Goal: Information Seeking & Learning: Check status

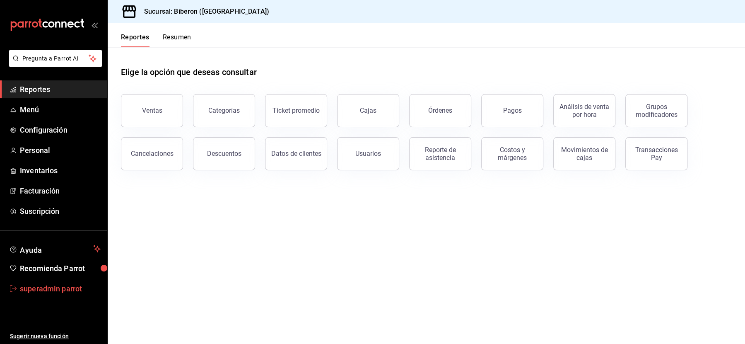
click at [37, 285] on span "superadmin parrot" at bounding box center [60, 288] width 81 height 11
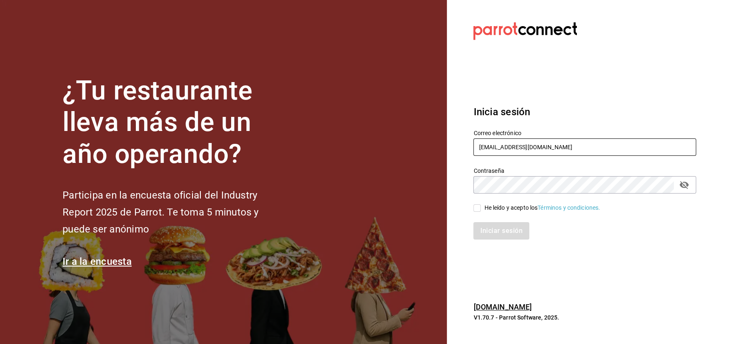
click at [481, 152] on input "[EMAIL_ADDRESS][DOMAIN_NAME]" at bounding box center [584, 146] width 223 height 17
click at [481, 152] on input "cafeandrea@cdmx.com" at bounding box center [584, 146] width 223 height 17
click at [481, 148] on input "cafeandrea@cdmx.com" at bounding box center [584, 146] width 223 height 17
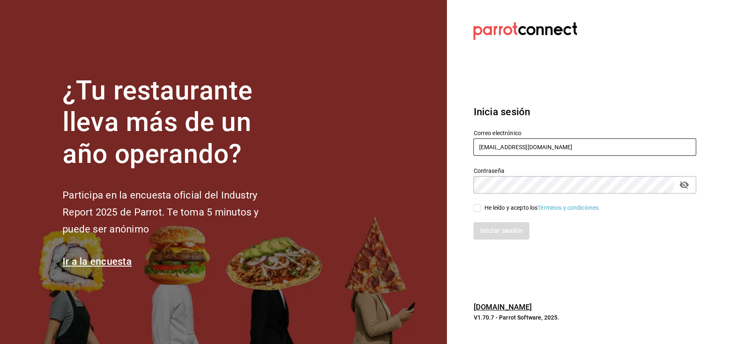
click at [481, 148] on input "cafeandrea@cdmx.com" at bounding box center [584, 146] width 223 height 17
click at [489, 150] on input "cafeandrea@cdmx.com" at bounding box center [584, 146] width 223 height 17
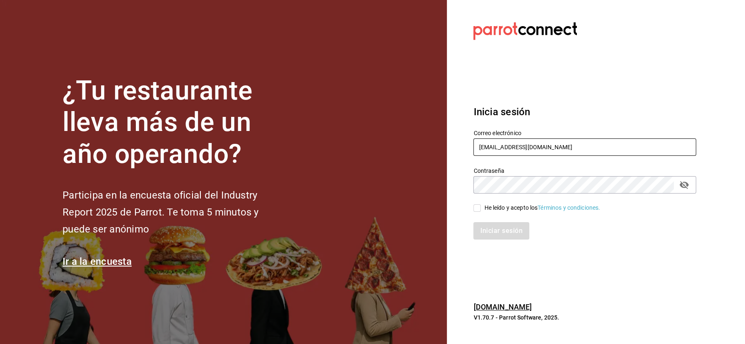
paste input "lacasadelpan@tijuana"
type input "lacasadelpan@tijuana.com"
click at [485, 210] on div "He leído y acepto los Términos y condiciones." at bounding box center [542, 207] width 116 height 9
click at [481, 210] on input "He leído y acepto los Términos y condiciones." at bounding box center [476, 207] width 7 height 7
checkbox input "true"
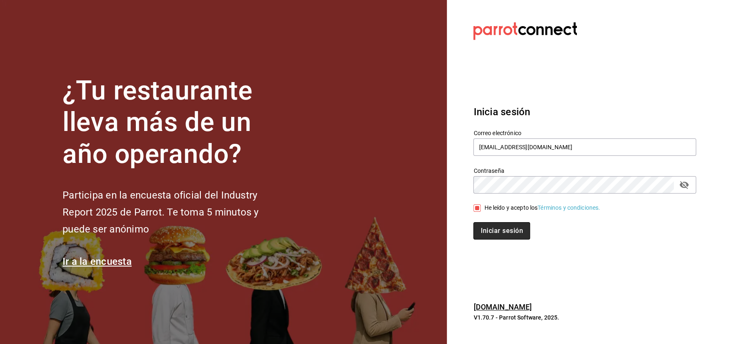
click at [488, 233] on button "Iniciar sesión" at bounding box center [501, 230] width 56 height 17
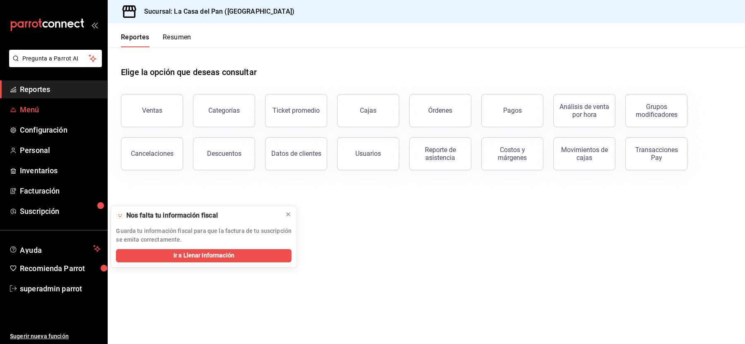
click at [44, 109] on span "Menú" at bounding box center [60, 109] width 81 height 11
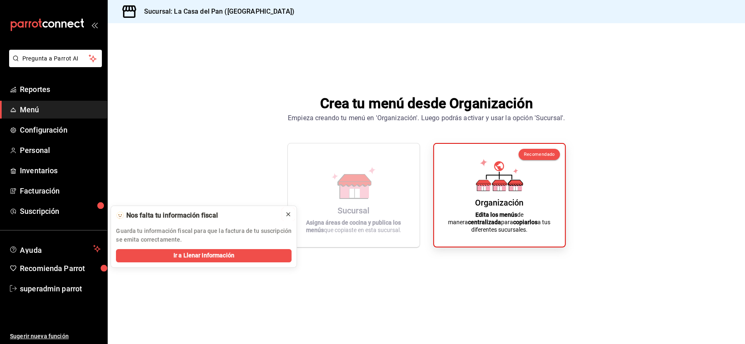
click at [289, 215] on icon at bounding box center [288, 214] width 7 height 7
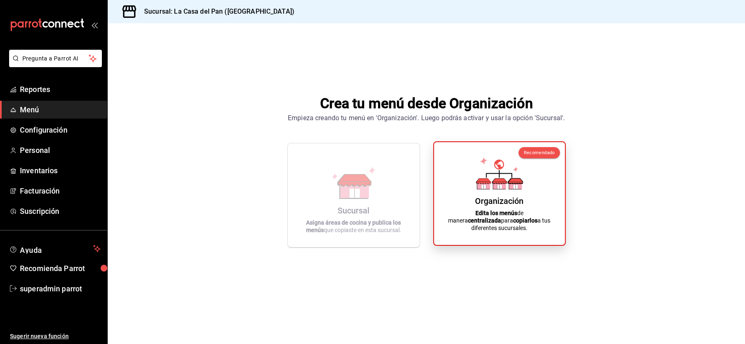
click at [519, 181] on icon at bounding box center [499, 173] width 47 height 32
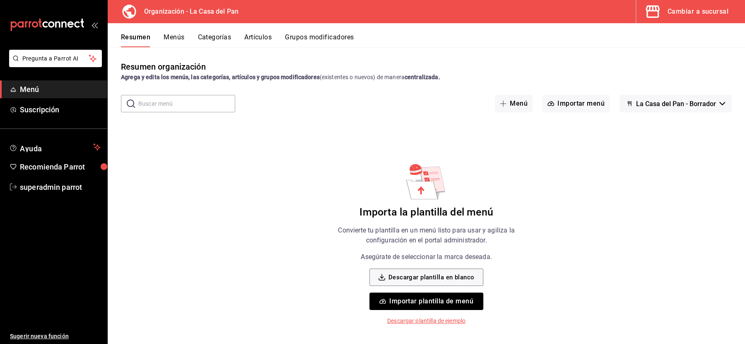
click at [172, 42] on button "Menús" at bounding box center [174, 40] width 21 height 14
click at [198, 36] on button "Categorías" at bounding box center [214, 40] width 34 height 14
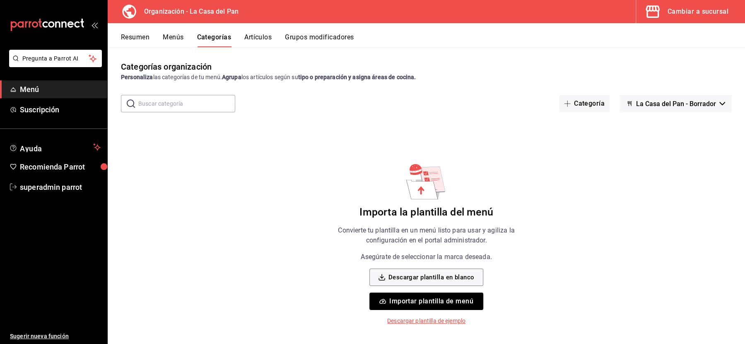
click at [701, 16] on div "Cambiar a sucursal" at bounding box center [697, 12] width 61 height 12
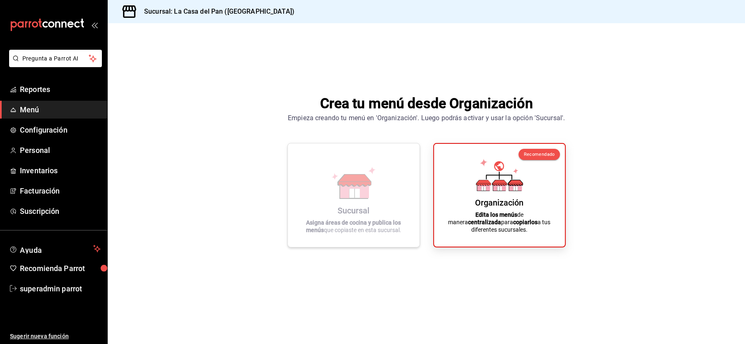
click at [351, 190] on icon at bounding box center [354, 192] width 10 height 9
click at [22, 113] on span "Menú" at bounding box center [60, 109] width 81 height 11
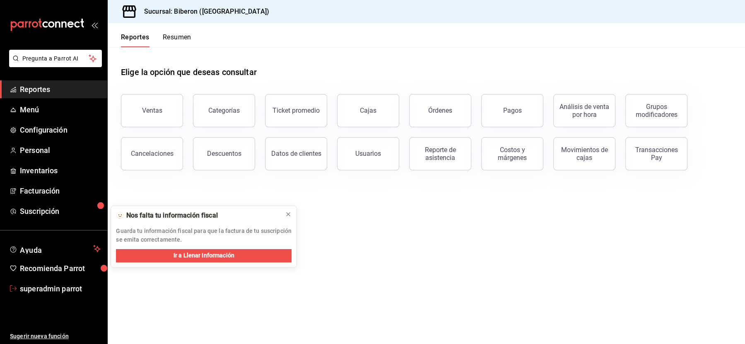
click at [34, 277] on ul "Ayuda Recomienda Parrot superadmin parrot" at bounding box center [53, 268] width 107 height 57
click at [34, 287] on span "superadmin parrot" at bounding box center [60, 288] width 81 height 11
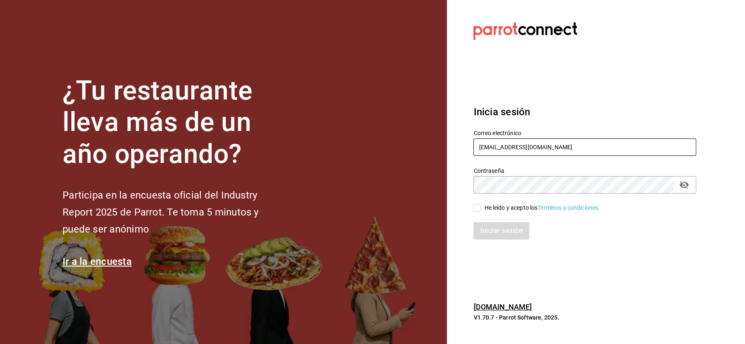
click at [498, 145] on input "[EMAIL_ADDRESS][DOMAIN_NAME]" at bounding box center [584, 146] width 223 height 17
click at [498, 145] on input "cafeandrea@cdmx.com" at bounding box center [584, 146] width 223 height 17
paste input "babero@romanorte"
type input "babero@romanorte.com"
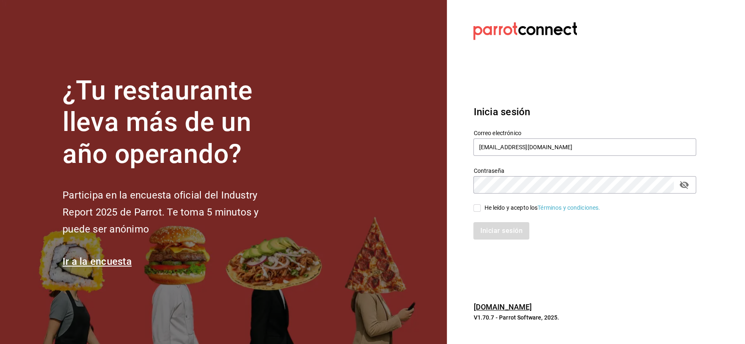
click at [503, 202] on div "He leído y acepto los Términos y condiciones." at bounding box center [579, 202] width 233 height 19
click at [498, 207] on div "He leído y acepto los Términos y condiciones." at bounding box center [542, 207] width 116 height 9
click at [481, 207] on input "He leído y acepto los Términos y condiciones." at bounding box center [476, 207] width 7 height 7
checkbox input "true"
click at [494, 234] on button "Iniciar sesión" at bounding box center [501, 230] width 56 height 17
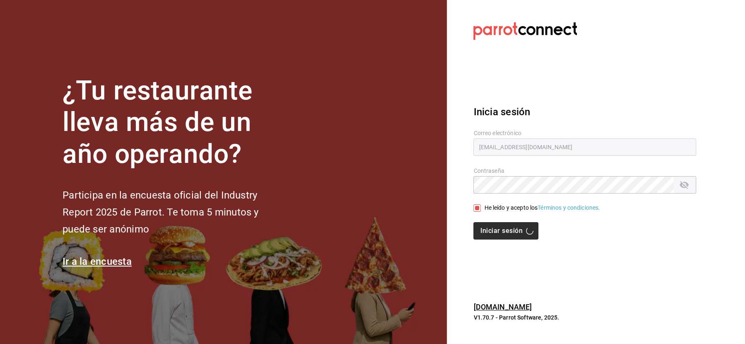
click at [494, 234] on div "Iniciar sesión" at bounding box center [584, 230] width 223 height 17
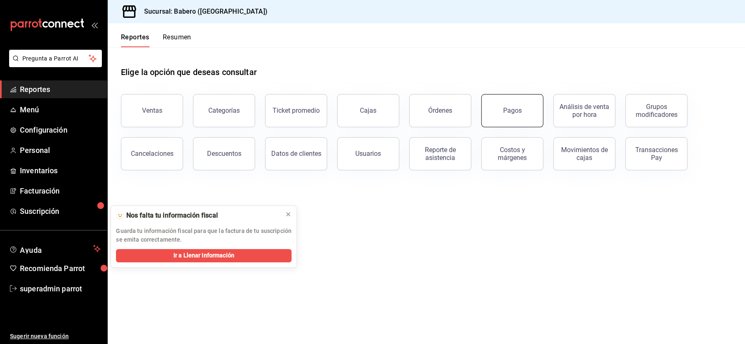
click at [512, 112] on div "Pagos" at bounding box center [512, 110] width 19 height 8
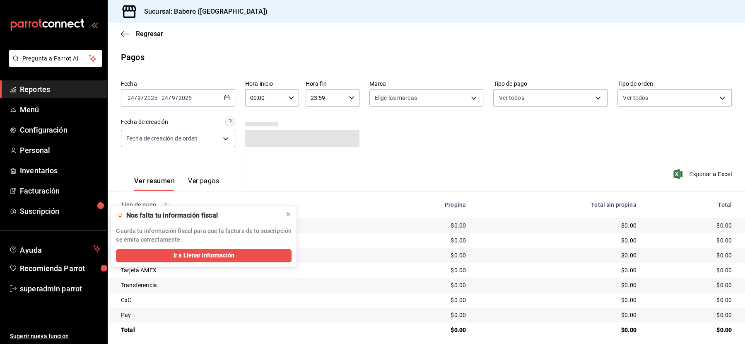
click at [176, 97] on span "/" at bounding box center [177, 97] width 2 height 7
click at [144, 142] on span "Ayer" at bounding box center [160, 141] width 64 height 9
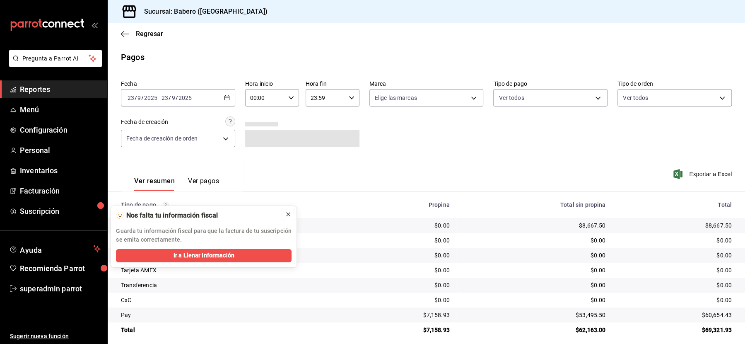
click at [287, 214] on icon at bounding box center [288, 214] width 7 height 7
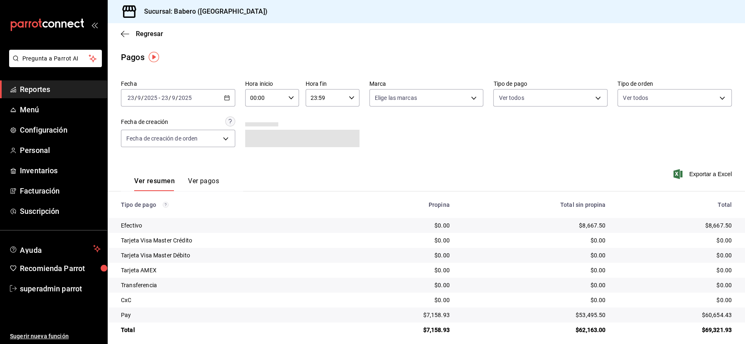
scroll to position [6, 0]
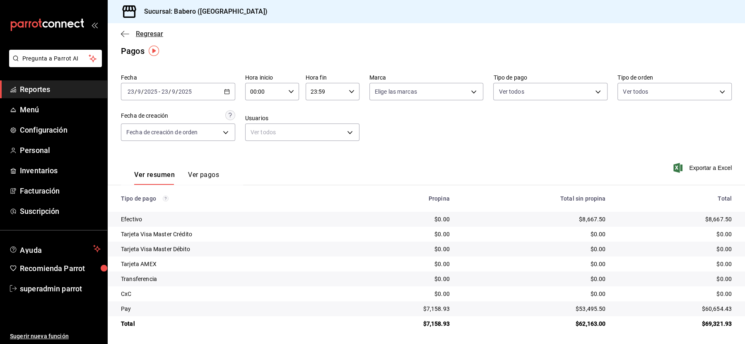
click at [129, 33] on icon "button" at bounding box center [125, 33] width 8 height 7
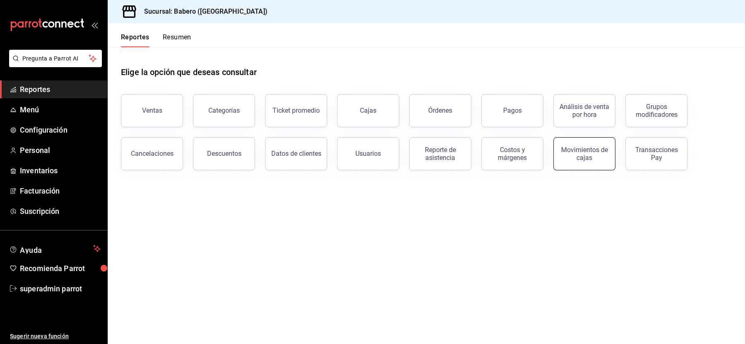
click at [564, 154] on div "Movimientos de cajas" at bounding box center [583, 154] width 51 height 16
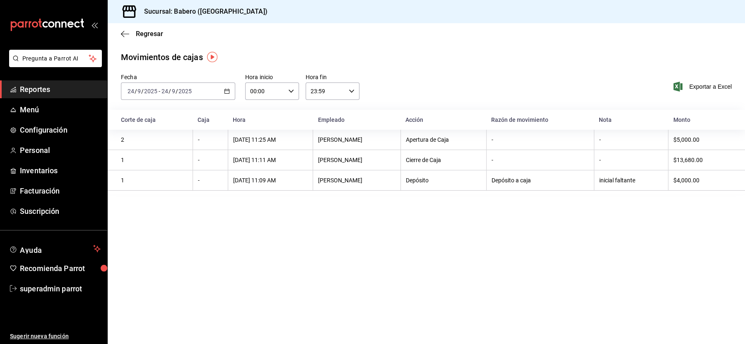
click at [189, 88] on input "2025" at bounding box center [185, 91] width 14 height 7
click at [143, 134] on span "Ayer" at bounding box center [160, 134] width 64 height 9
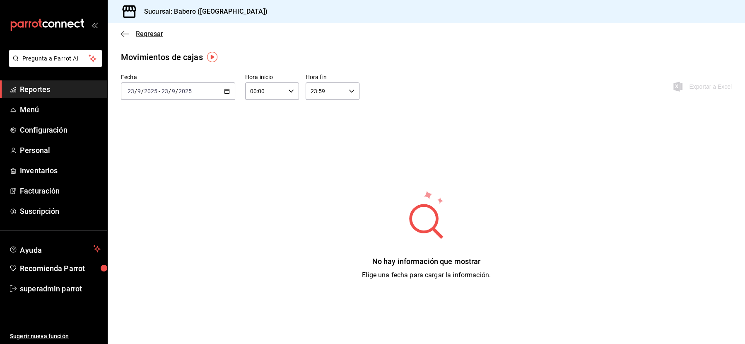
click at [144, 30] on span "Regresar" at bounding box center [149, 34] width 27 height 8
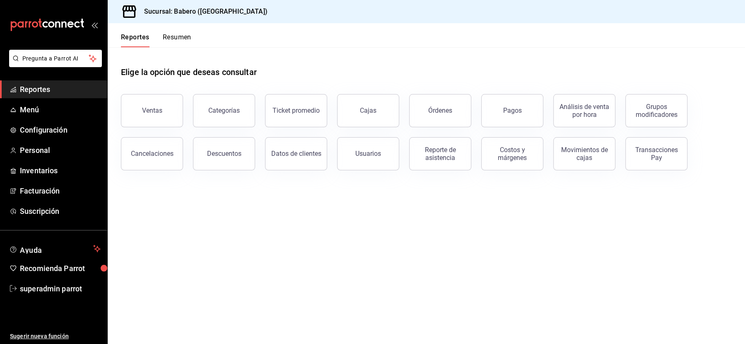
click at [373, 126] on div "Cajas" at bounding box center [363, 105] width 72 height 43
click at [342, 118] on link "Cajas" at bounding box center [368, 110] width 62 height 33
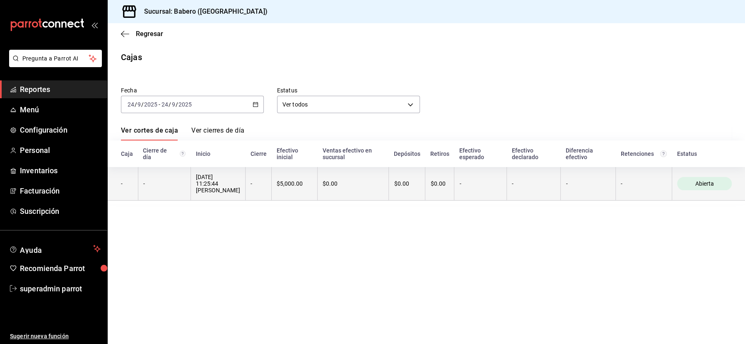
click at [204, 180] on div "[DATE] 11:25:44 [PERSON_NAME] [PERSON_NAME]" at bounding box center [218, 183] width 44 height 20
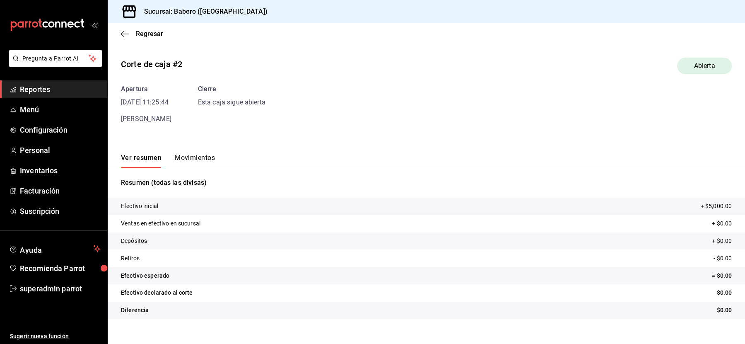
click at [144, 39] on div "Regresar" at bounding box center [426, 33] width 637 height 21
click at [142, 30] on span "Regresar" at bounding box center [149, 34] width 27 height 8
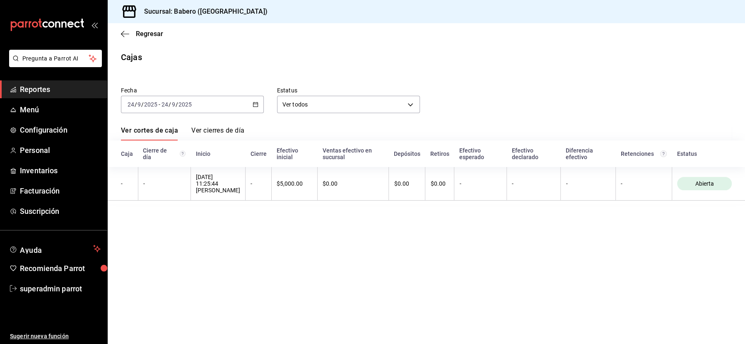
click at [144, 106] on input "2025" at bounding box center [151, 104] width 14 height 7
click at [144, 148] on span "Ayer" at bounding box center [160, 148] width 64 height 9
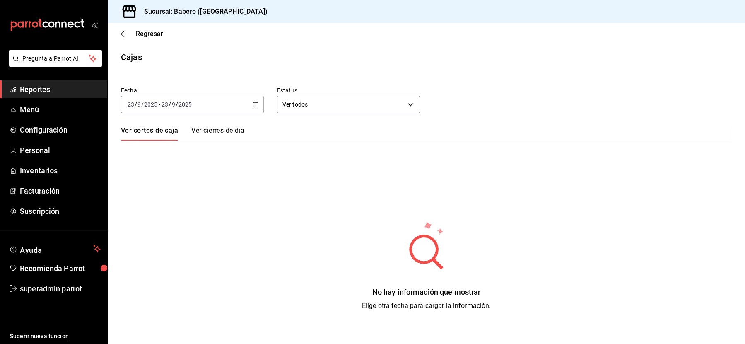
click at [210, 126] on link "Ver cierres de día" at bounding box center [217, 133] width 53 height 14
click at [163, 129] on link "Ver cortes de caja" at bounding box center [148, 133] width 55 height 14
click at [205, 125] on div "Fecha 2025-09-23 23 / 9 / 2025 - 2025-09-23 23 / 9 / 2025 Estatus Ver todos ALL…" at bounding box center [426, 194] width 611 height 234
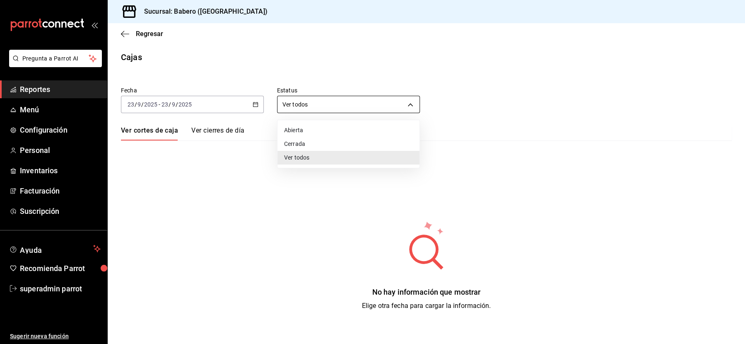
click at [290, 97] on body "Pregunta a Parrot AI Reportes Menú Configuración Personal Inventarios Facturaci…" at bounding box center [372, 172] width 745 height 344
click at [303, 138] on li "Cerrada" at bounding box center [348, 144] width 142 height 14
type input "CLOSED"
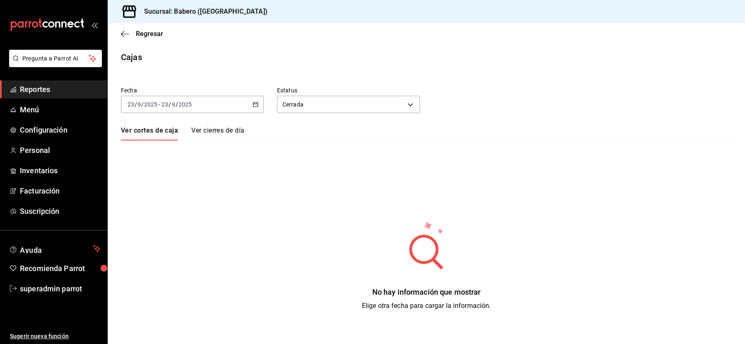
click at [219, 127] on link "Ver cierres de día" at bounding box center [217, 133] width 53 height 14
click at [170, 131] on link "Ver cortes de caja" at bounding box center [148, 133] width 55 height 14
click at [136, 34] on span "Regresar" at bounding box center [149, 34] width 27 height 8
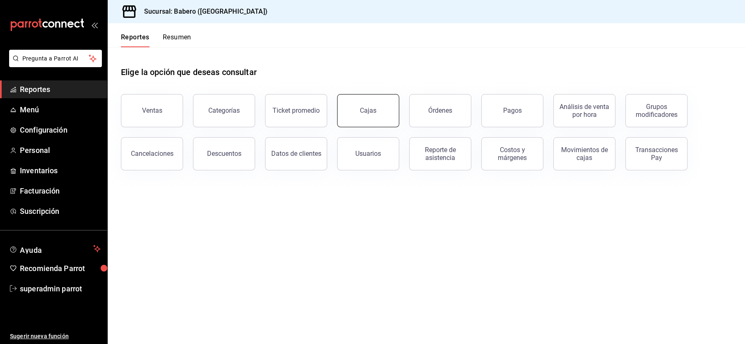
click at [377, 118] on link "Cajas" at bounding box center [368, 110] width 62 height 33
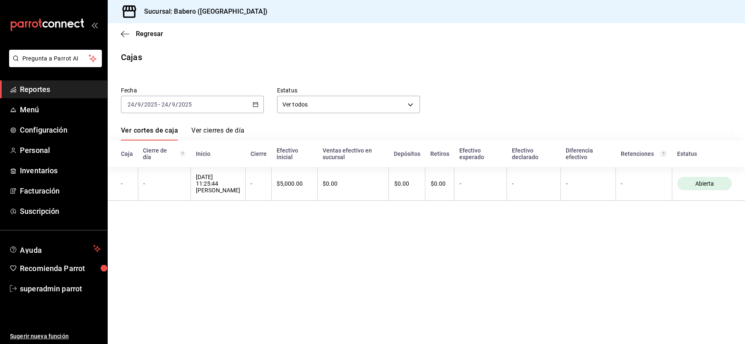
click at [170, 102] on span "/" at bounding box center [169, 104] width 2 height 7
click at [154, 141] on li "Ayer" at bounding box center [159, 148] width 77 height 19
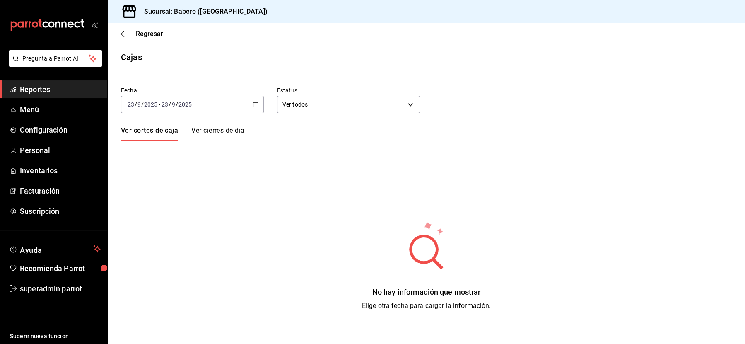
click at [207, 130] on link "Ver cierres de día" at bounding box center [217, 133] width 53 height 14
click at [191, 108] on div "[DATE] [DATE] - [DATE] [DATE]" at bounding box center [192, 104] width 143 height 17
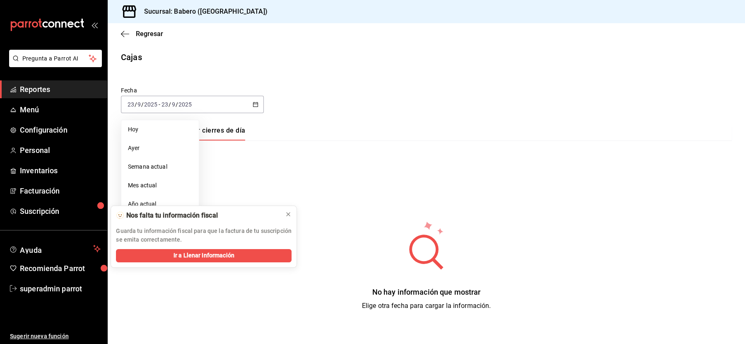
click at [373, 108] on div "Fecha [DATE] [DATE] - [DATE] [DATE] [PERSON_NAME] Semana actual Mes actual Año …" at bounding box center [420, 93] width 624 height 40
click at [151, 125] on div "Fecha [DATE] [DATE] - [DATE] [DATE] Ver cortes de caja Ver cierres de día No ha…" at bounding box center [426, 194] width 611 height 234
click at [155, 128] on link "Ver cortes de caja" at bounding box center [148, 133] width 55 height 14
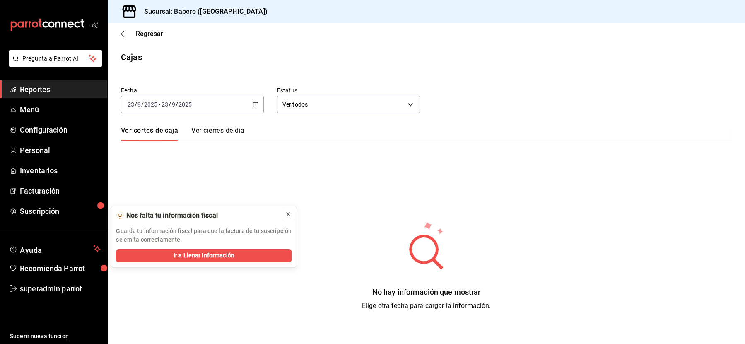
click at [285, 212] on icon at bounding box center [288, 214] width 7 height 7
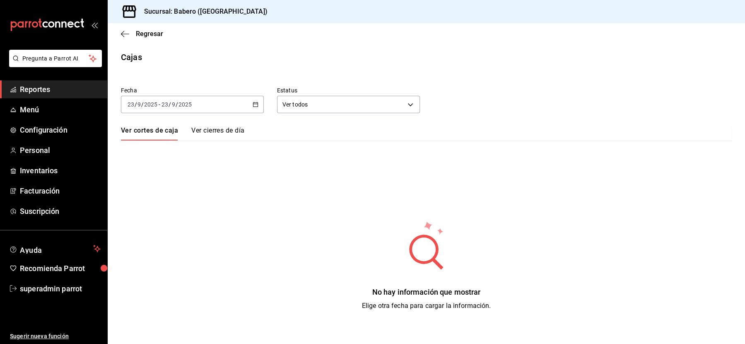
click at [168, 103] on input "23" at bounding box center [164, 104] width 7 height 7
click at [136, 34] on span "Regresar" at bounding box center [149, 34] width 27 height 8
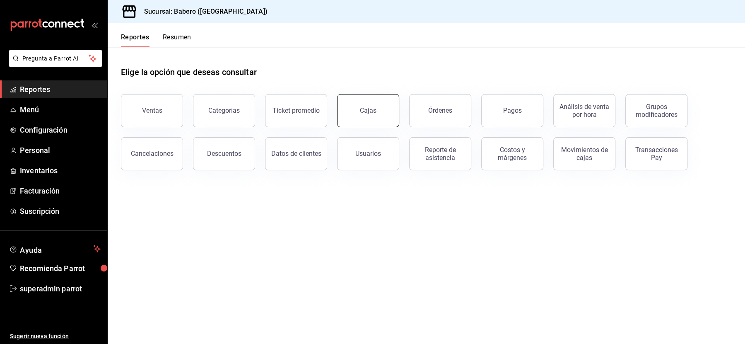
click at [374, 110] on div "Cajas" at bounding box center [368, 111] width 17 height 10
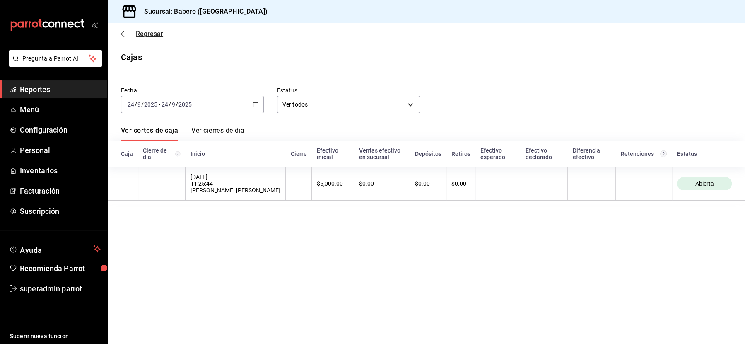
click at [142, 37] on span "Regresar" at bounding box center [149, 34] width 27 height 8
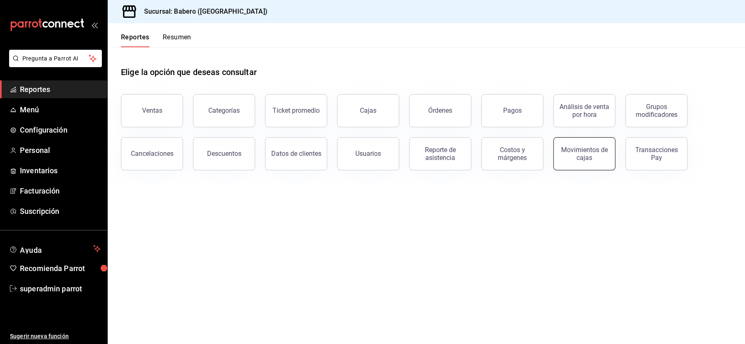
click at [565, 159] on div "Movimientos de cajas" at bounding box center [583, 154] width 51 height 16
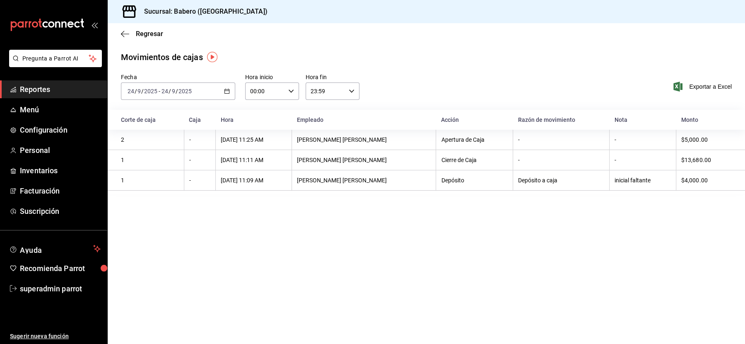
click at [202, 96] on div "[DATE] [DATE] - [DATE] [DATE]" at bounding box center [178, 90] width 114 height 17
click at [157, 36] on span "Regresar" at bounding box center [149, 34] width 27 height 8
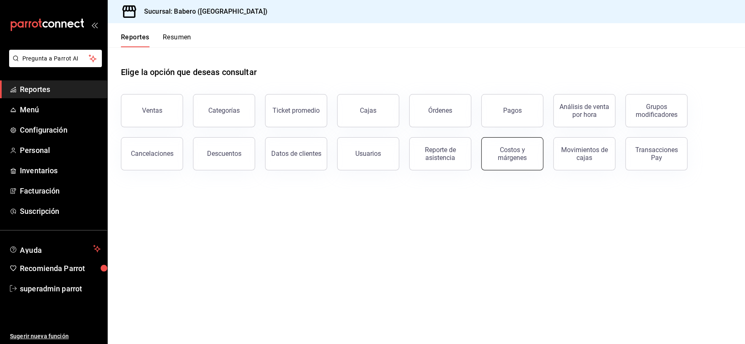
click at [515, 162] on button "Costos y márgenes" at bounding box center [512, 153] width 62 height 33
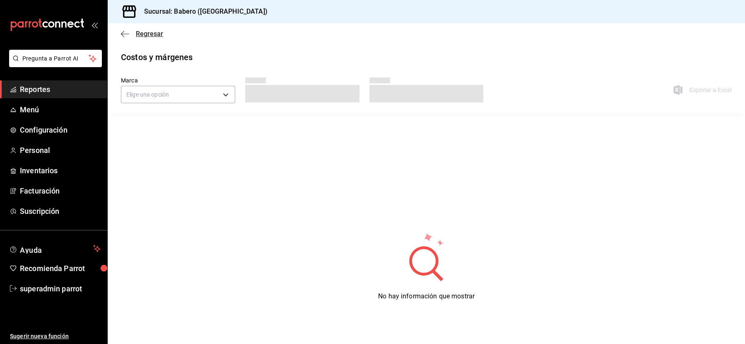
click at [138, 32] on span "Regresar" at bounding box center [149, 34] width 27 height 8
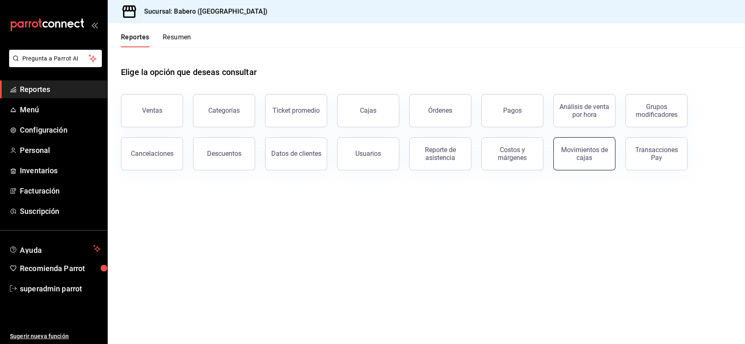
click at [556, 156] on button "Movimientos de cajas" at bounding box center [584, 153] width 62 height 33
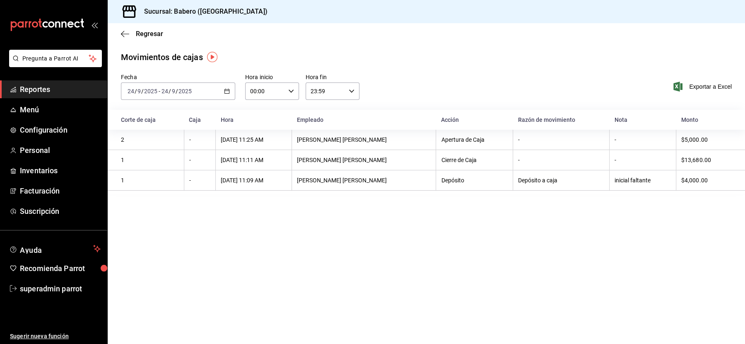
click at [172, 91] on input "9" at bounding box center [173, 91] width 4 height 7
click at [151, 157] on li "Semana actual" at bounding box center [159, 153] width 77 height 19
click at [153, 100] on div "Fecha [DATE] [DATE] - [DATE] [DATE] Hora inicio 00:00 Hora inicio Hora fin 23:5…" at bounding box center [426, 91] width 637 height 36
click at [153, 91] on input "2025" at bounding box center [151, 91] width 14 height 7
click at [156, 36] on span "Regresar" at bounding box center [149, 34] width 27 height 8
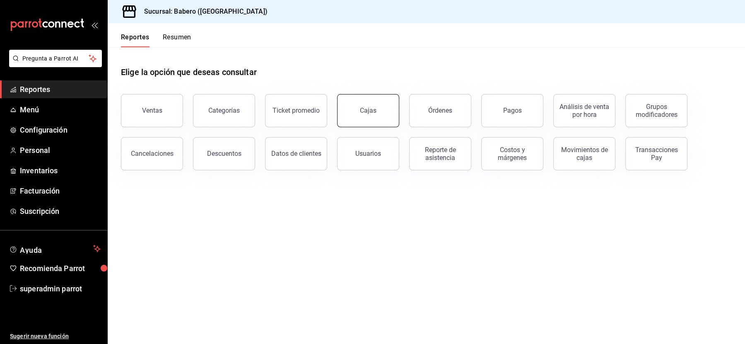
click at [354, 106] on link "Cajas" at bounding box center [368, 110] width 62 height 33
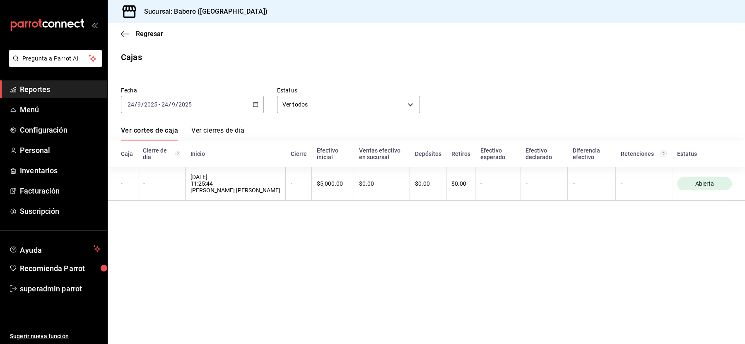
click at [168, 105] on span "/" at bounding box center [169, 104] width 2 height 7
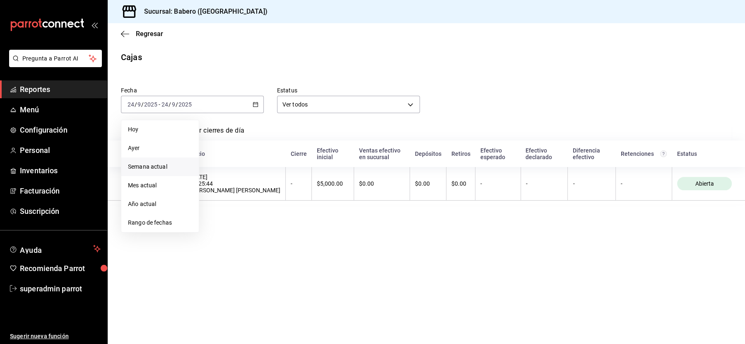
click at [138, 167] on span "Semana actual" at bounding box center [160, 166] width 64 height 9
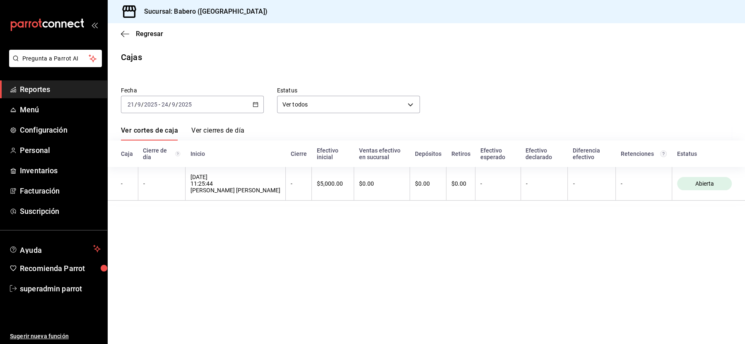
click at [217, 131] on link "Ver cierres de día" at bounding box center [217, 133] width 53 height 14
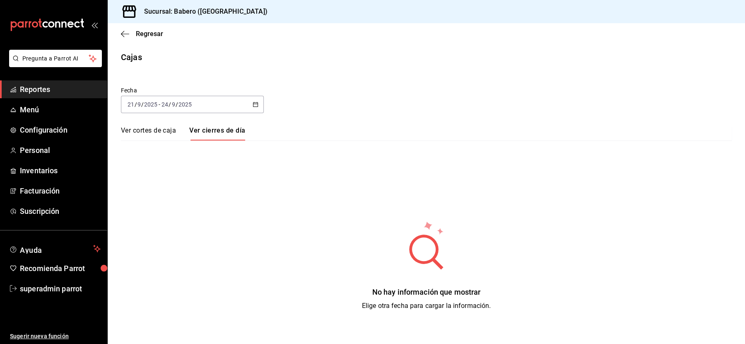
click at [166, 130] on link "Ver cortes de caja" at bounding box center [148, 133] width 55 height 14
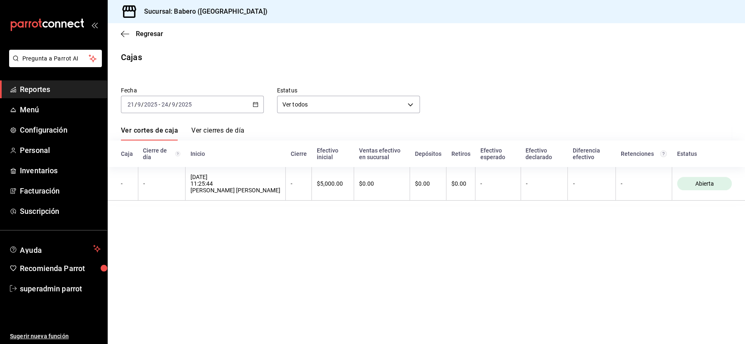
click at [156, 104] on input "2025" at bounding box center [151, 104] width 14 height 7
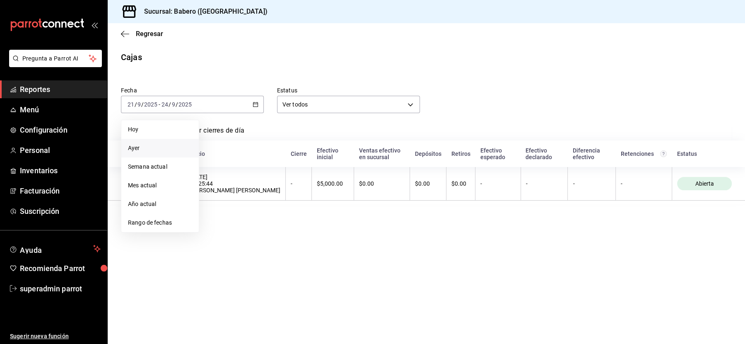
click at [148, 149] on span "Ayer" at bounding box center [160, 148] width 64 height 9
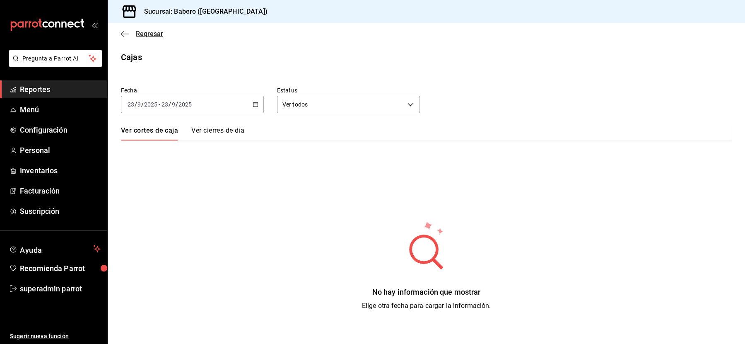
click at [144, 37] on span "Regresar" at bounding box center [149, 34] width 27 height 8
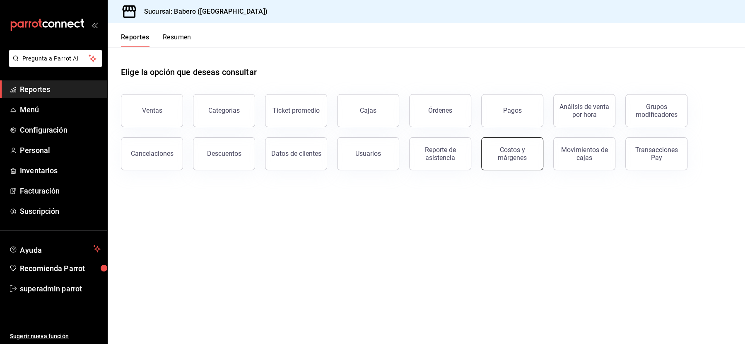
click at [529, 155] on div "Costos y márgenes" at bounding box center [511, 154] width 51 height 16
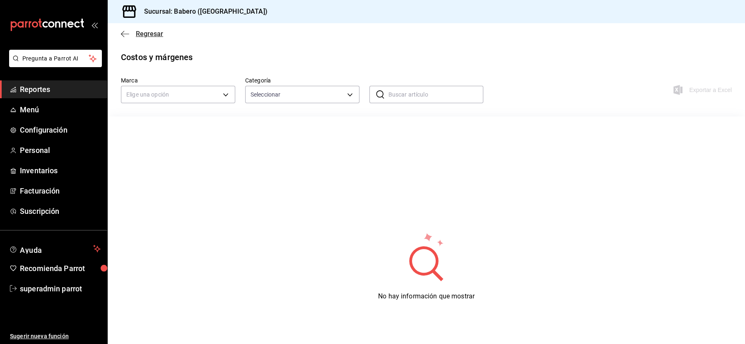
click at [138, 31] on span "Regresar" at bounding box center [149, 34] width 27 height 8
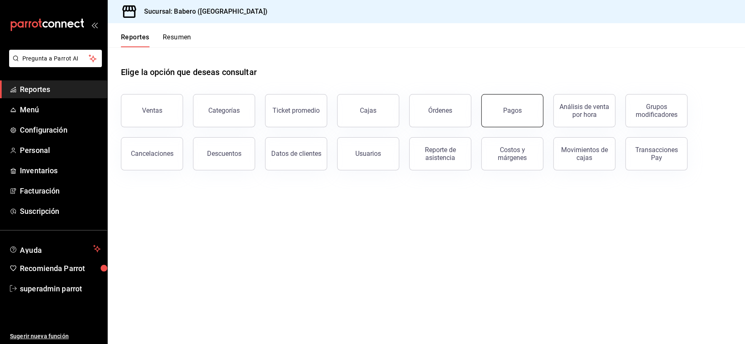
click at [487, 107] on button "Pagos" at bounding box center [512, 110] width 62 height 33
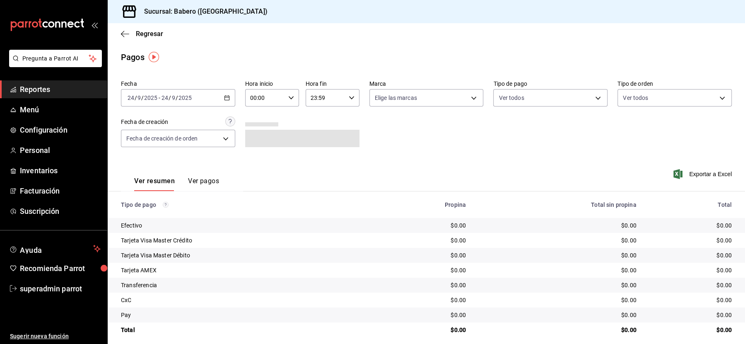
click at [184, 93] on div "2025-09-24 24 / 9 / 2025 - 2025-09-24 24 / 9 / 2025" at bounding box center [178, 97] width 114 height 17
click at [142, 144] on span "Ayer" at bounding box center [160, 141] width 64 height 9
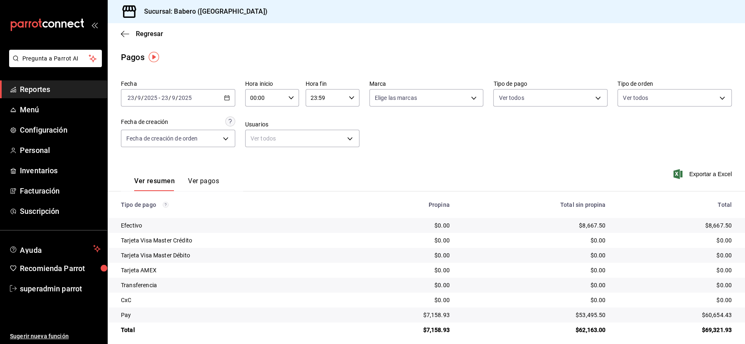
scroll to position [6, 0]
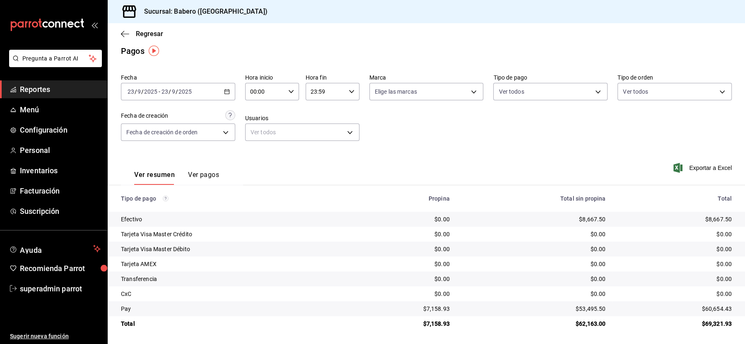
click at [207, 173] on button "Ver pagos" at bounding box center [203, 178] width 31 height 14
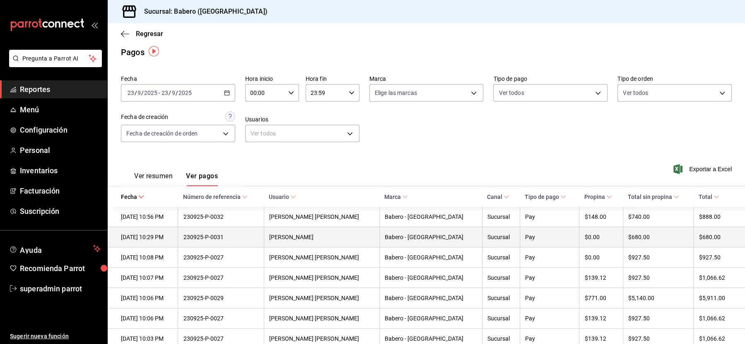
scroll to position [4, 0]
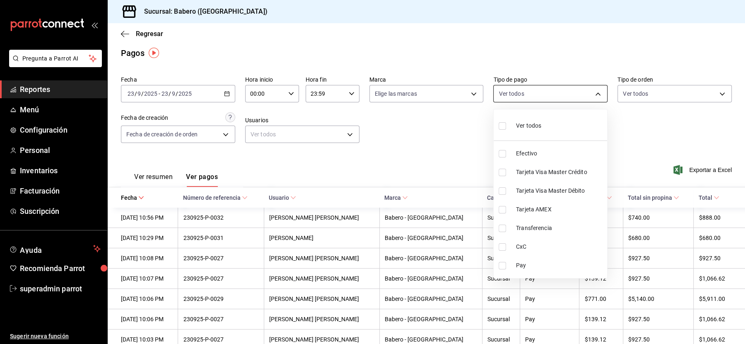
click at [508, 93] on body "Pregunta a Parrot AI Reportes Menú Configuración Personal Inventarios Facturaci…" at bounding box center [372, 172] width 745 height 344
click at [522, 155] on span "Efectivo" at bounding box center [560, 153] width 88 height 9
type input "a3f63e12-2be7-4b5d-8fb6-89ca4bc00c39"
checkbox input "true"
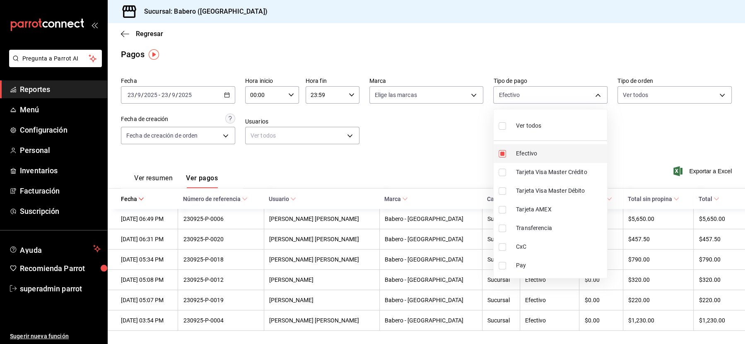
scroll to position [2, 0]
click at [430, 183] on div at bounding box center [372, 172] width 745 height 344
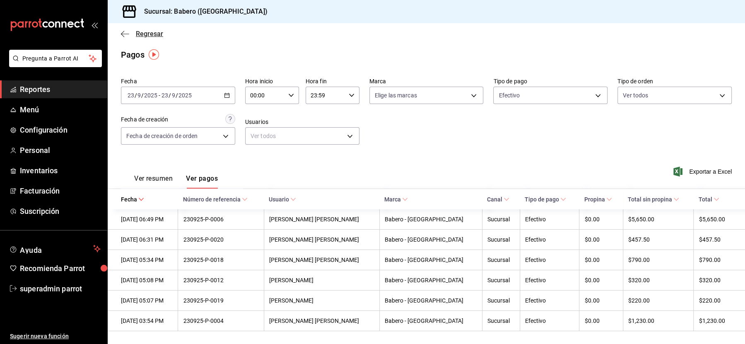
click at [152, 31] on span "Regresar" at bounding box center [149, 34] width 27 height 8
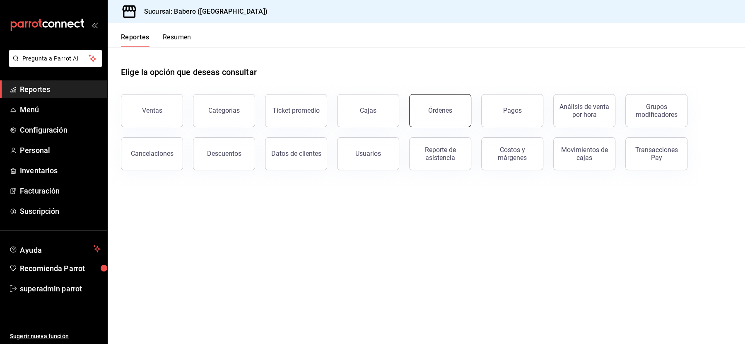
click at [433, 113] on div "Órdenes" at bounding box center [440, 110] width 24 height 8
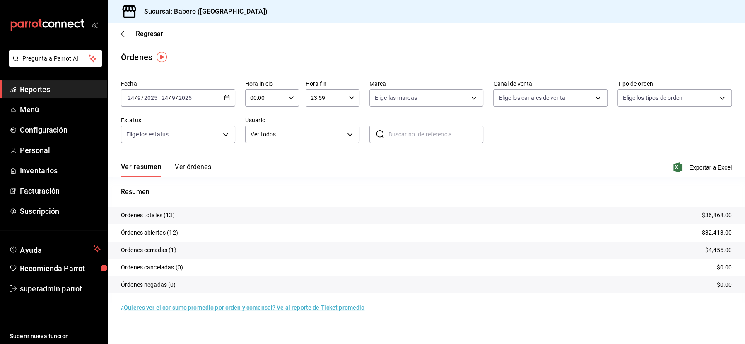
click at [183, 99] on input "2025" at bounding box center [185, 97] width 14 height 7
click at [140, 158] on span "Semana actual" at bounding box center [160, 160] width 64 height 9
click at [182, 167] on button "Ver órdenes" at bounding box center [193, 170] width 36 height 14
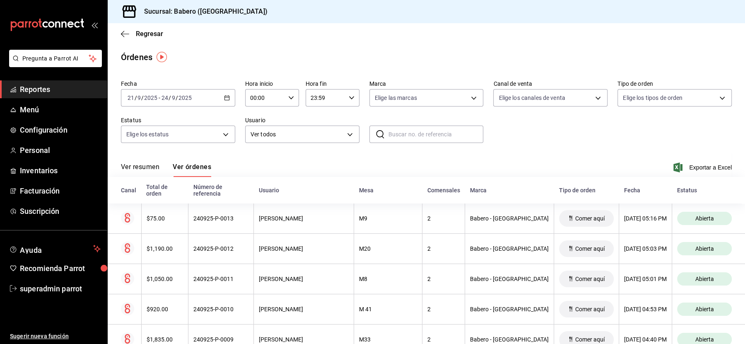
click at [144, 166] on button "Ver resumen" at bounding box center [140, 170] width 39 height 14
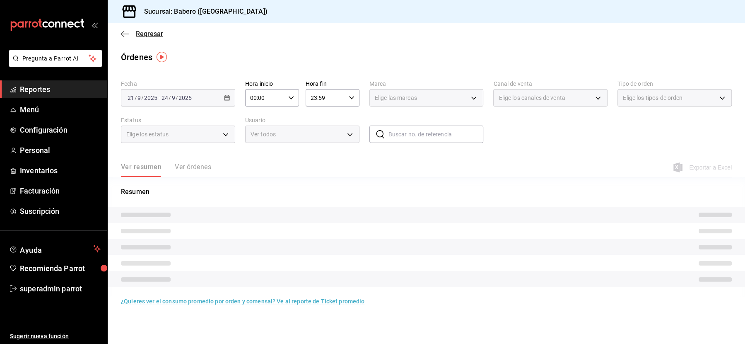
click at [149, 37] on span "Regresar" at bounding box center [149, 34] width 27 height 8
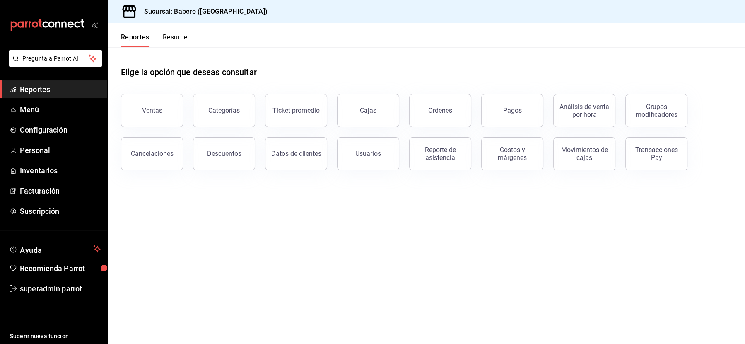
drag, startPoint x: 515, startPoint y: 152, endPoint x: 431, endPoint y: 250, distance: 129.2
click at [431, 250] on main "Elige la opción que deseas consultar Ventas Categorías Ticket promedio Cajas Ór…" at bounding box center [426, 195] width 637 height 296
click at [568, 143] on button "Movimientos de cajas" at bounding box center [584, 153] width 62 height 33
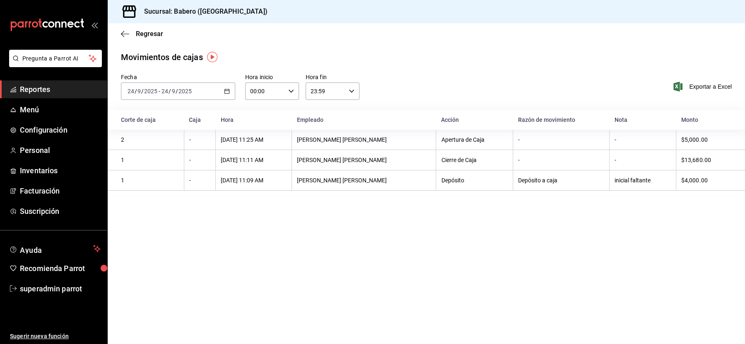
click at [167, 96] on div "2025-09-24 24 / 9 / 2025 - 2025-09-24 24 / 9 / 2025" at bounding box center [178, 90] width 114 height 17
click at [164, 154] on span "Semana actual" at bounding box center [160, 153] width 64 height 9
click at [189, 119] on div "Caja" at bounding box center [200, 119] width 22 height 7
click at [205, 119] on div "Caja" at bounding box center [200, 119] width 22 height 7
click at [225, 119] on div "Hora" at bounding box center [253, 119] width 66 height 7
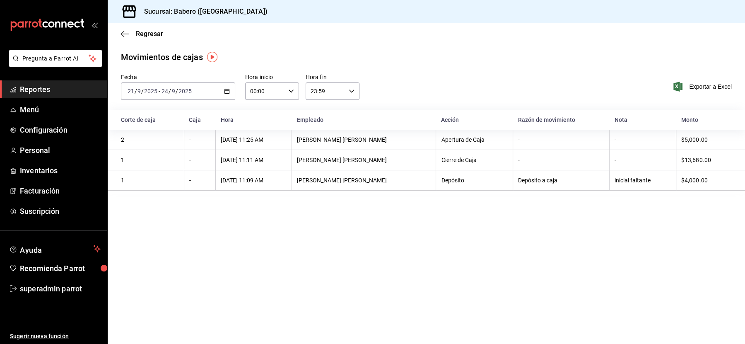
click at [258, 93] on input "00:00" at bounding box center [265, 91] width 40 height 17
click at [214, 66] on div at bounding box center [372, 172] width 745 height 344
click at [139, 31] on span "Regresar" at bounding box center [149, 34] width 27 height 8
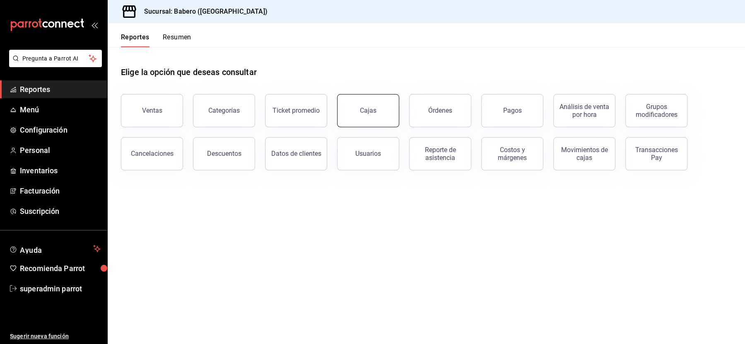
click at [348, 107] on link "Cajas" at bounding box center [368, 110] width 62 height 33
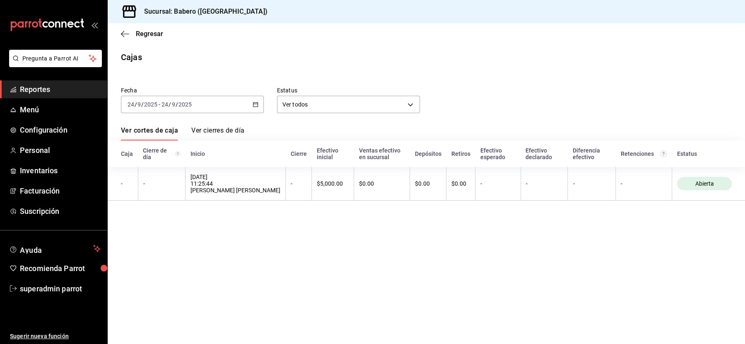
click at [169, 104] on span "/" at bounding box center [169, 104] width 2 height 7
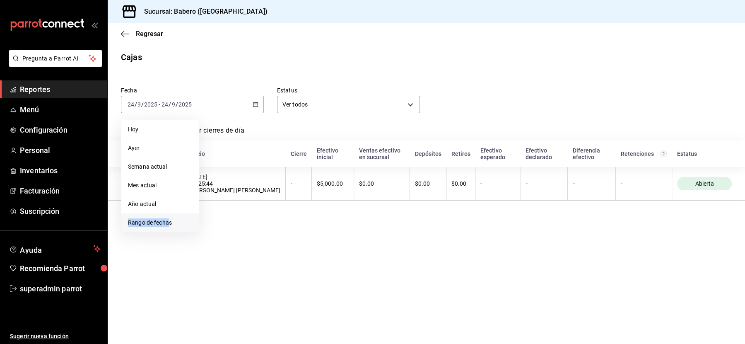
click at [167, 218] on span "Rango de fechas" at bounding box center [160, 222] width 64 height 9
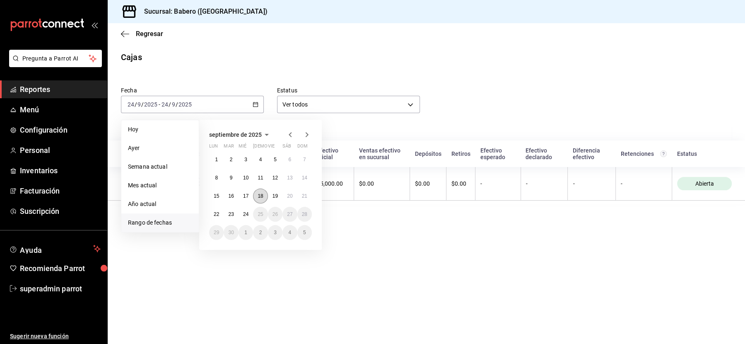
click at [257, 197] on abbr "18" at bounding box center [259, 196] width 5 height 6
click at [237, 217] on button "23" at bounding box center [231, 214] width 14 height 15
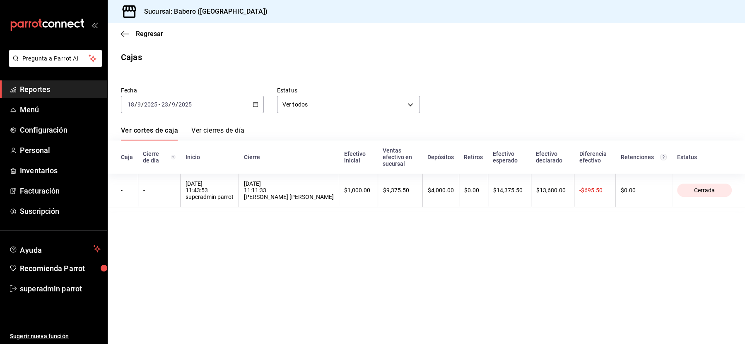
click at [190, 106] on input "2025" at bounding box center [185, 104] width 14 height 7
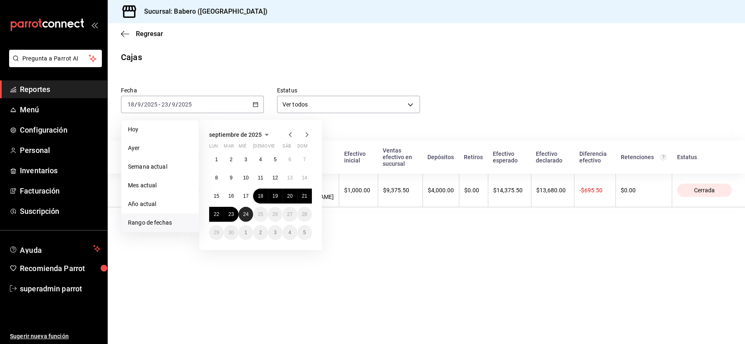
click at [246, 211] on abbr "24" at bounding box center [245, 214] width 5 height 6
click at [262, 191] on button "18" at bounding box center [260, 195] width 14 height 15
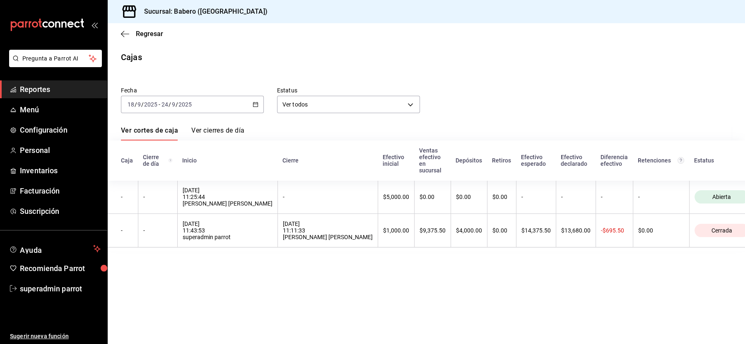
click at [167, 103] on input "24" at bounding box center [164, 104] width 7 height 7
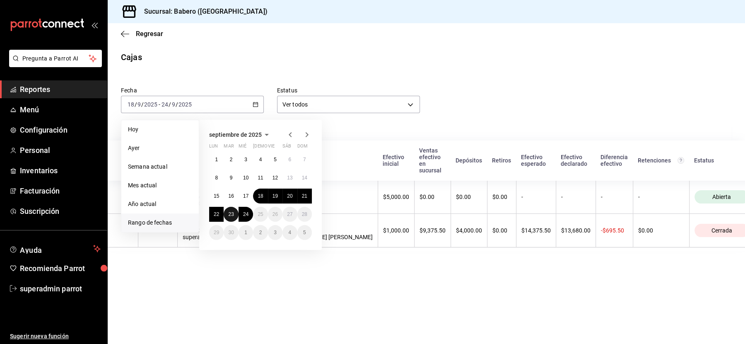
click at [232, 214] on abbr "23" at bounding box center [230, 214] width 5 height 6
click at [245, 214] on abbr "24" at bounding box center [245, 214] width 5 height 6
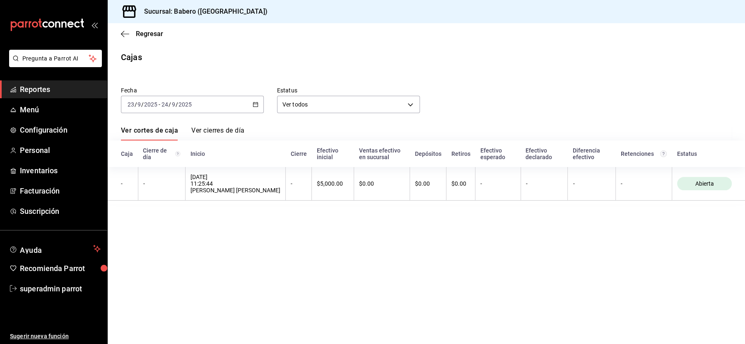
click at [150, 106] on input "2025" at bounding box center [151, 104] width 14 height 7
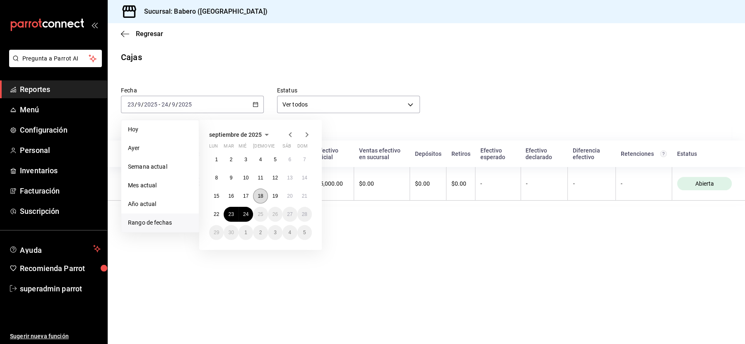
click at [259, 197] on abbr "18" at bounding box center [259, 196] width 5 height 6
click at [245, 212] on abbr "24" at bounding box center [245, 214] width 5 height 6
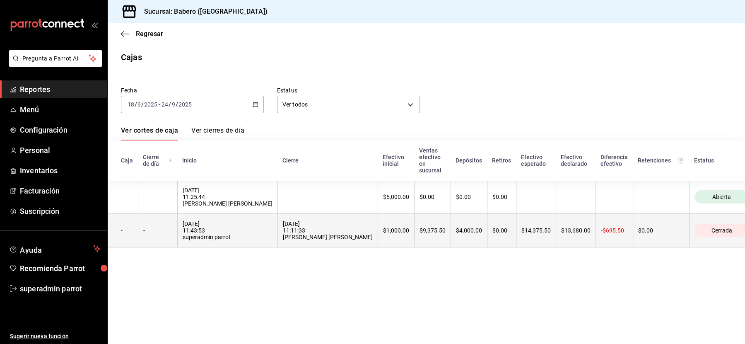
click at [209, 230] on div "18/09/2025 11:43:53 superadmin parrot" at bounding box center [228, 230] width 90 height 20
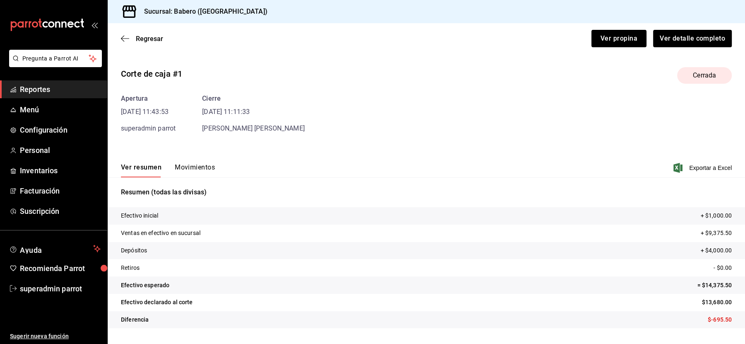
click at [191, 164] on button "Movimientos" at bounding box center [195, 170] width 40 height 14
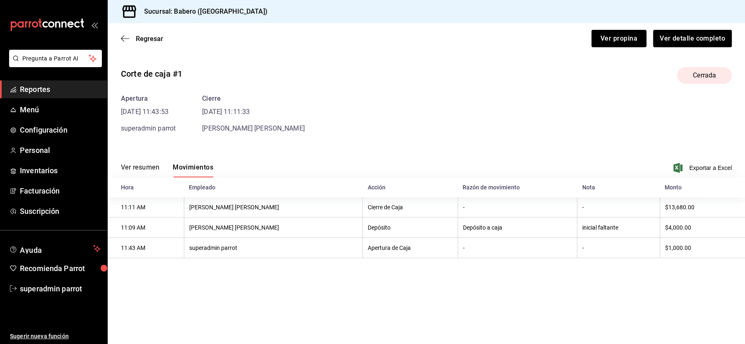
click at [133, 170] on button "Ver resumen" at bounding box center [140, 170] width 39 height 14
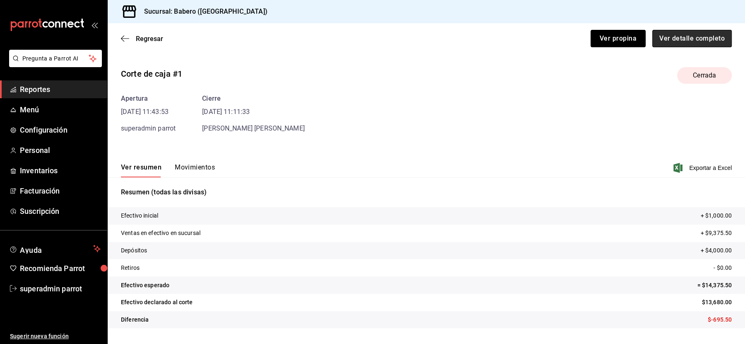
click at [673, 37] on button "Ver detalle completo" at bounding box center [691, 38] width 79 height 17
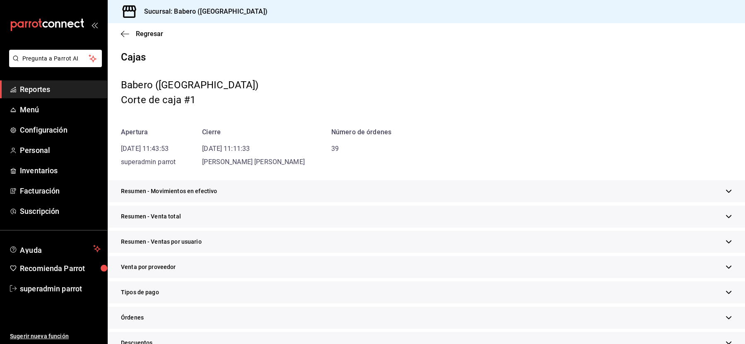
click at [205, 195] on span "Resumen - Movimientos en efectivo" at bounding box center [169, 191] width 96 height 9
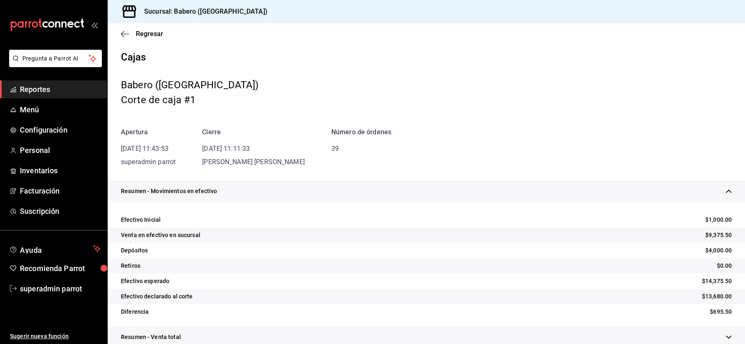
click at [205, 195] on span "Resumen - Movimientos en efectivo" at bounding box center [169, 191] width 96 height 9
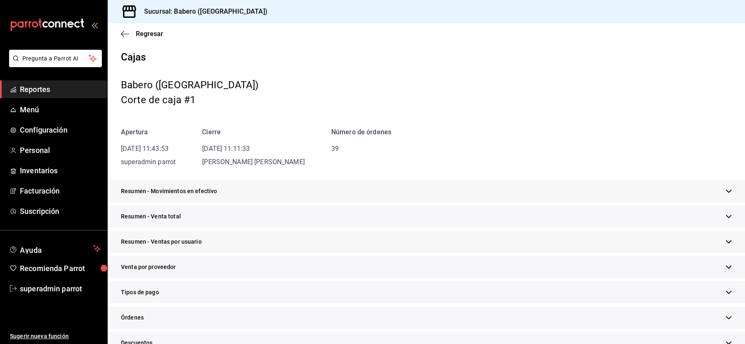
click at [187, 192] on span "Resumen - Movimientos en efectivo" at bounding box center [169, 191] width 96 height 9
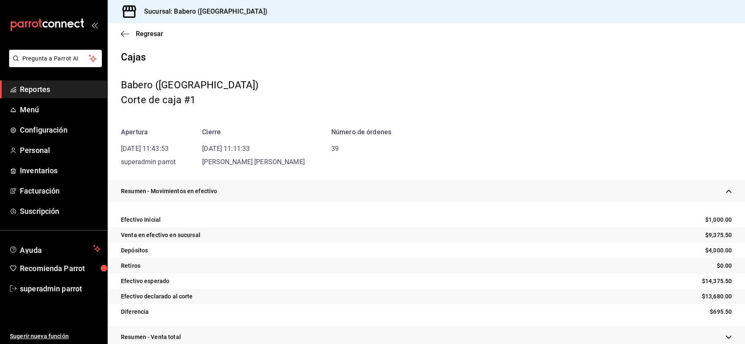
click at [187, 192] on span "Resumen - Movimientos en efectivo" at bounding box center [169, 191] width 96 height 9
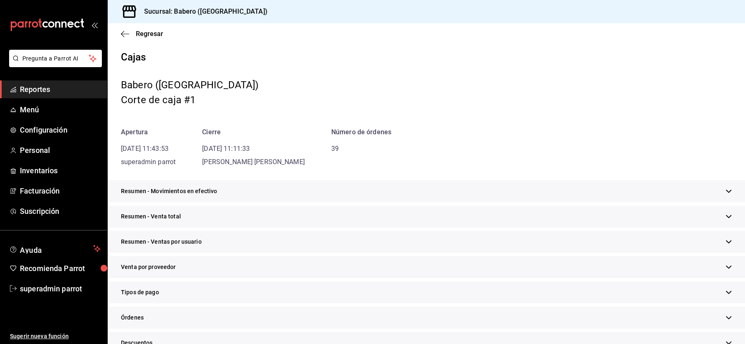
click at [173, 217] on span "Resumen - Venta total" at bounding box center [151, 216] width 60 height 9
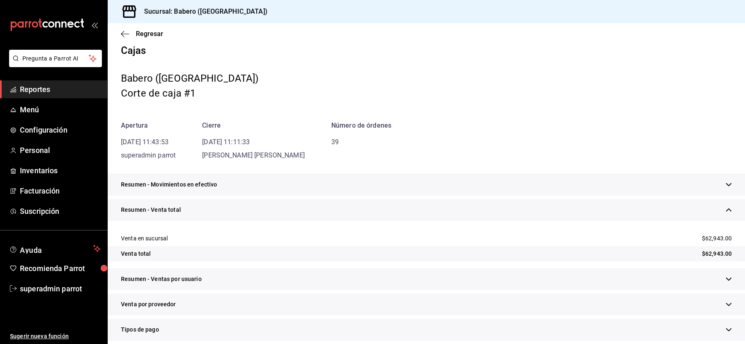
scroll to position [7, 0]
click at [188, 273] on div "Resumen - Ventas por usuario" at bounding box center [426, 278] width 637 height 22
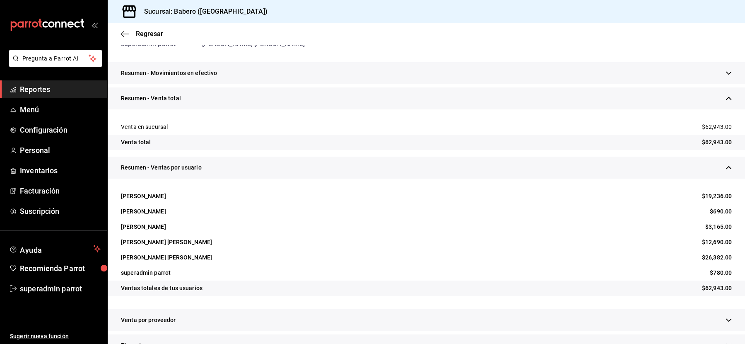
scroll to position [118, 0]
click at [202, 76] on span "Resumen - Movimientos en efectivo" at bounding box center [169, 72] width 96 height 9
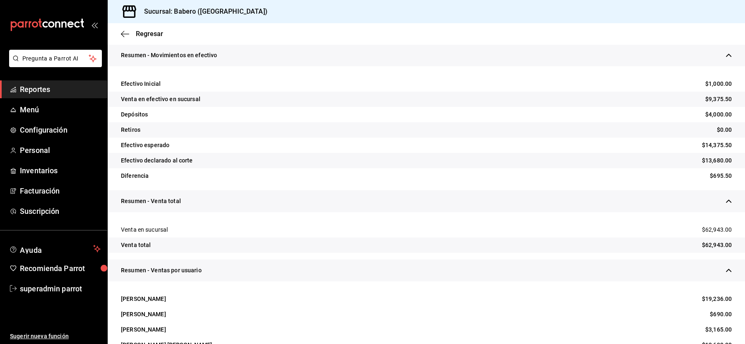
scroll to position [159, 0]
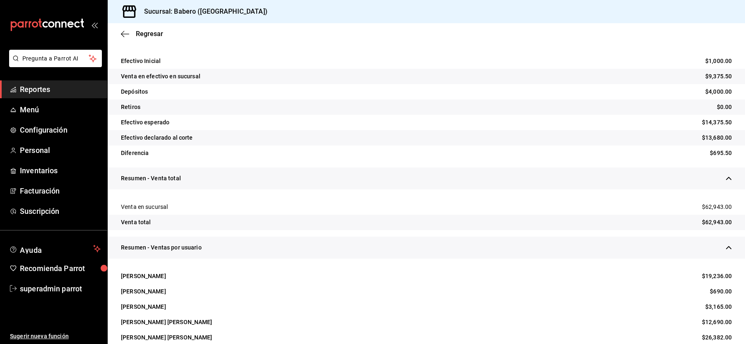
click at [679, 246] on div "Resumen - Ventas por usuario" at bounding box center [426, 247] width 637 height 22
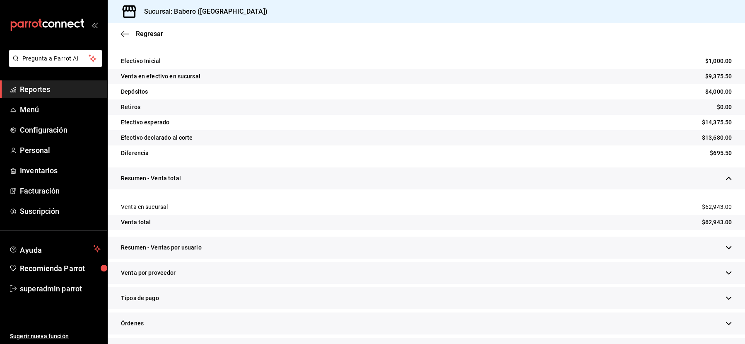
click at [679, 246] on div "Resumen - Ventas por usuario" at bounding box center [426, 247] width 637 height 22
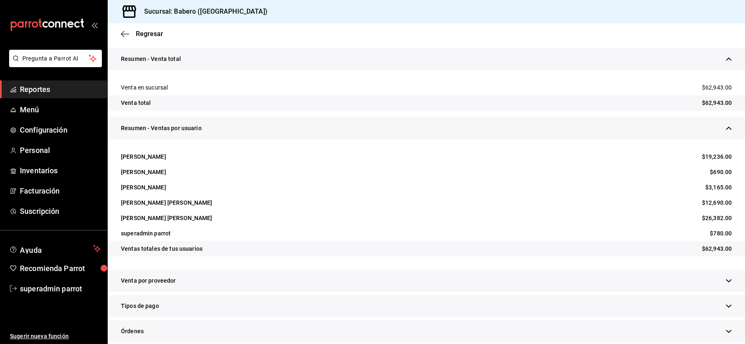
scroll to position [290, 0]
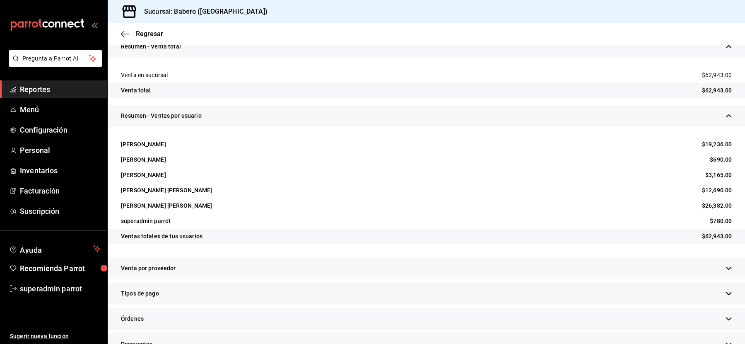
click at [674, 272] on div "Venta por proveedor" at bounding box center [426, 268] width 637 height 22
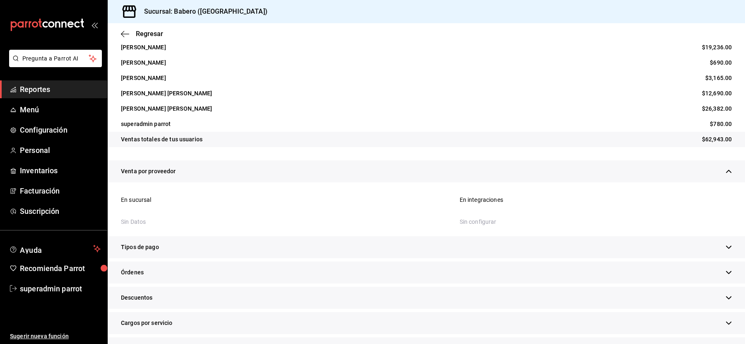
scroll to position [387, 0]
click at [664, 253] on div "Tipos de pago" at bounding box center [426, 247] width 637 height 22
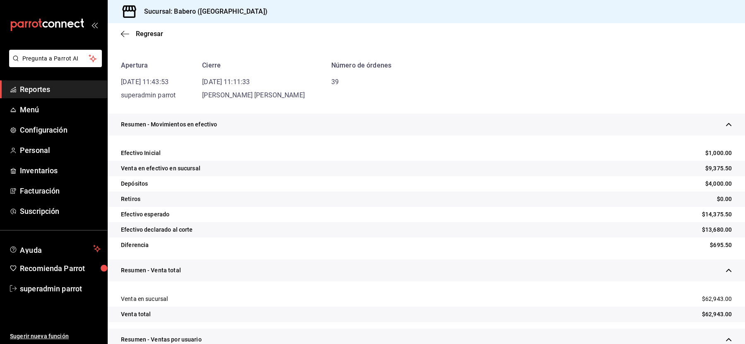
scroll to position [71, 0]
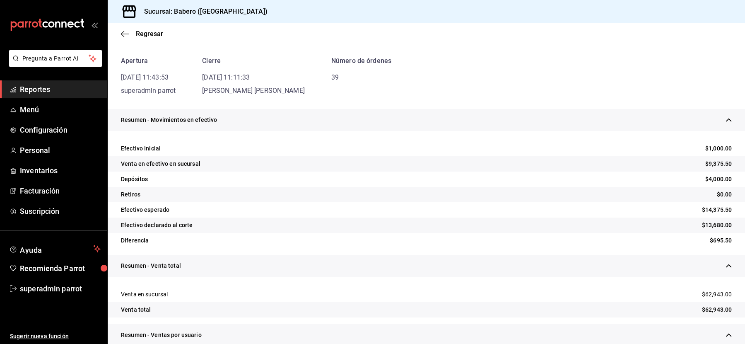
click at [149, 163] on div "Venta en efectivo en sucursal" at bounding box center [160, 163] width 79 height 9
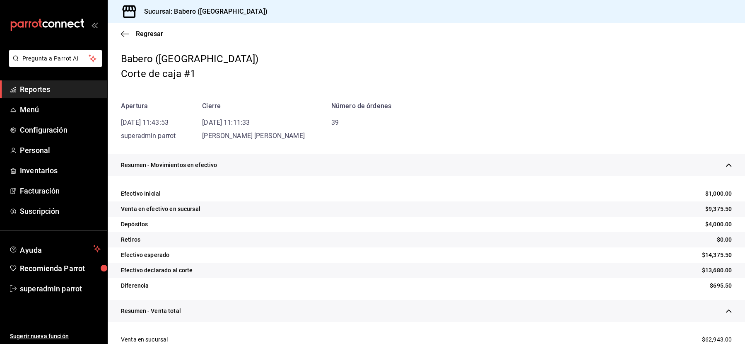
scroll to position [29, 0]
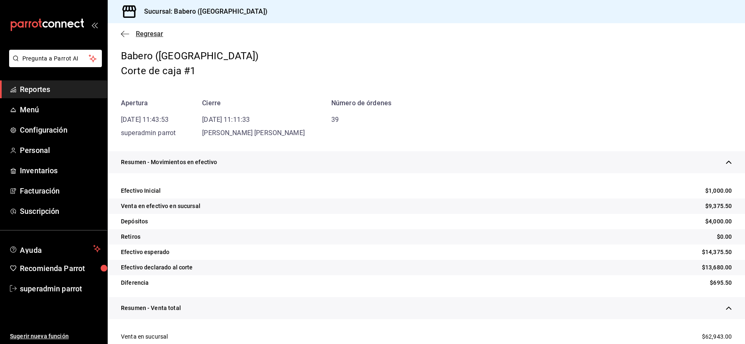
click at [132, 30] on span "Regresar" at bounding box center [142, 34] width 42 height 8
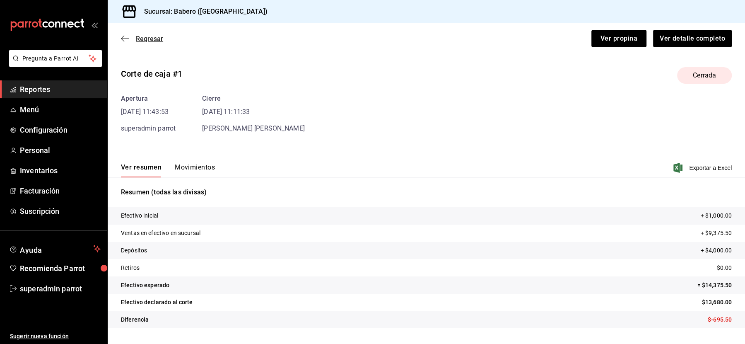
click at [147, 36] on span "Regresar" at bounding box center [149, 39] width 27 height 8
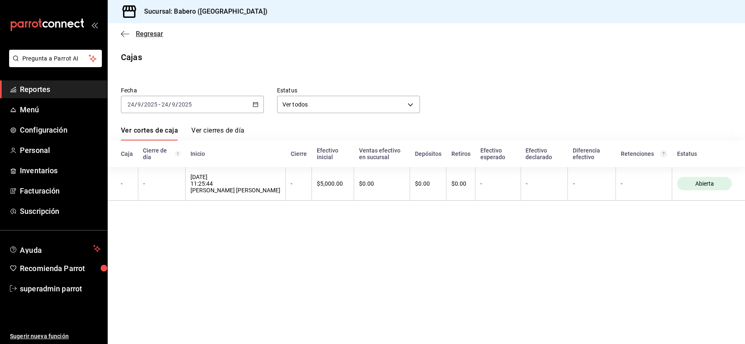
click at [143, 35] on span "Regresar" at bounding box center [149, 34] width 27 height 8
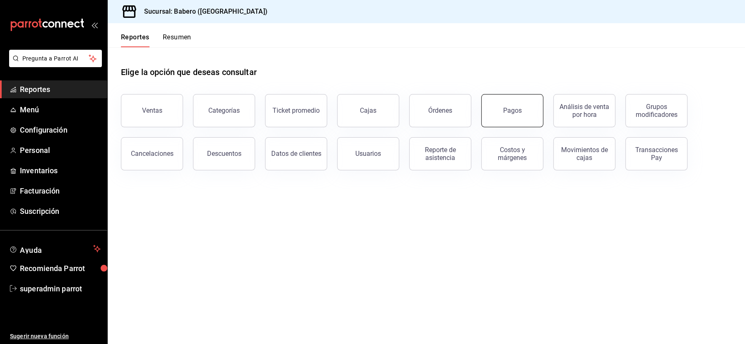
click at [516, 119] on button "Pagos" at bounding box center [512, 110] width 62 height 33
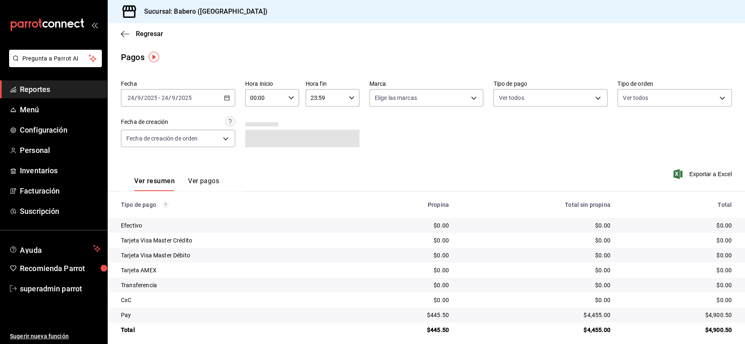
click at [205, 99] on div "2025-09-24 24 / 9 / 2025 - 2025-09-24 24 / 9 / 2025" at bounding box center [178, 97] width 114 height 17
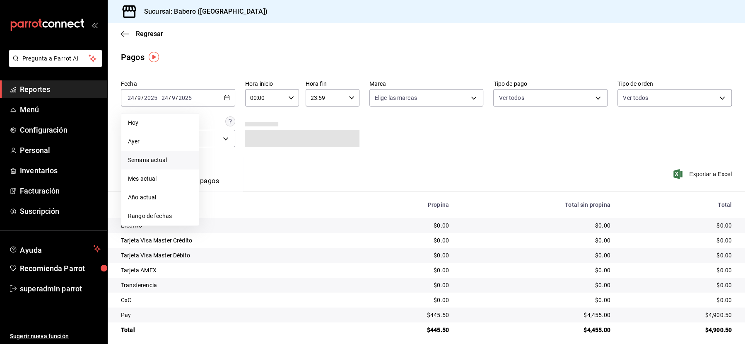
click at [146, 164] on li "Semana actual" at bounding box center [159, 160] width 77 height 19
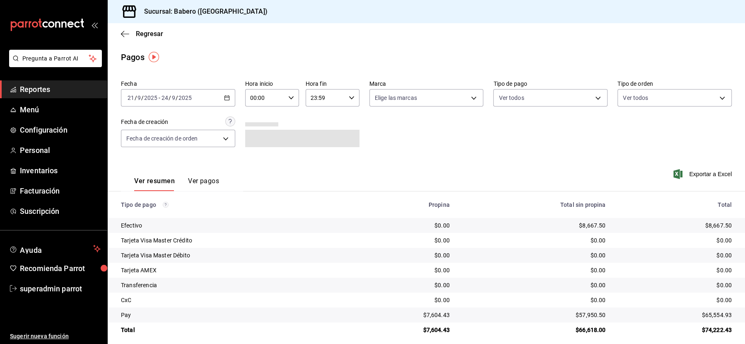
scroll to position [6, 0]
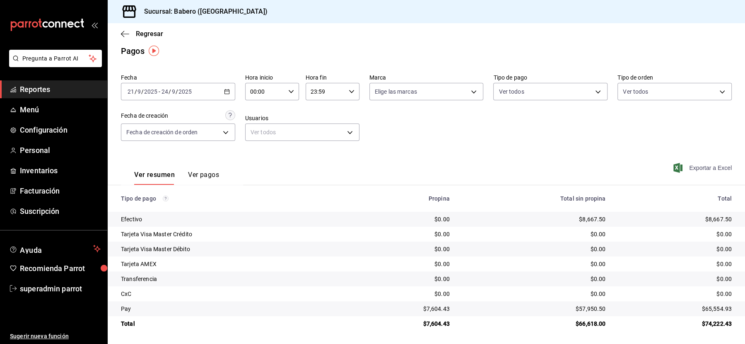
click at [700, 170] on span "Exportar a Excel" at bounding box center [703, 168] width 57 height 10
click at [129, 34] on icon "button" at bounding box center [125, 33] width 8 height 7
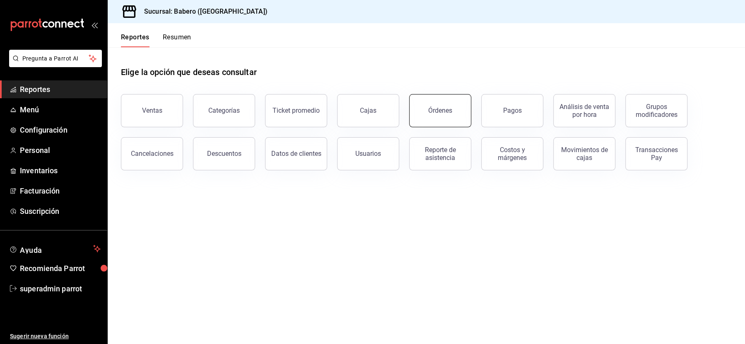
click at [444, 118] on button "Órdenes" at bounding box center [440, 110] width 62 height 33
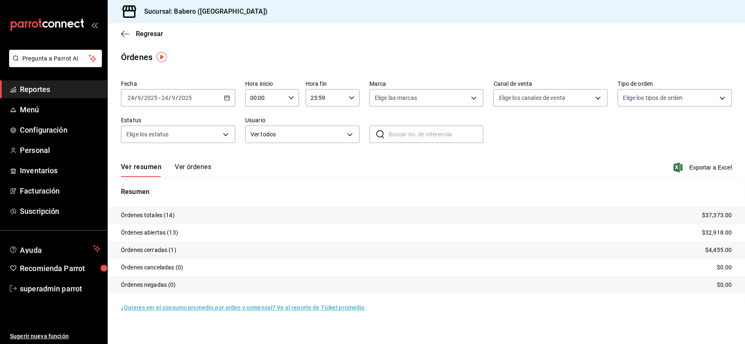
click at [179, 98] on input "2025" at bounding box center [185, 97] width 14 height 7
click at [144, 160] on span "Semana actual" at bounding box center [160, 160] width 64 height 9
click at [192, 166] on button "Ver órdenes" at bounding box center [193, 170] width 36 height 14
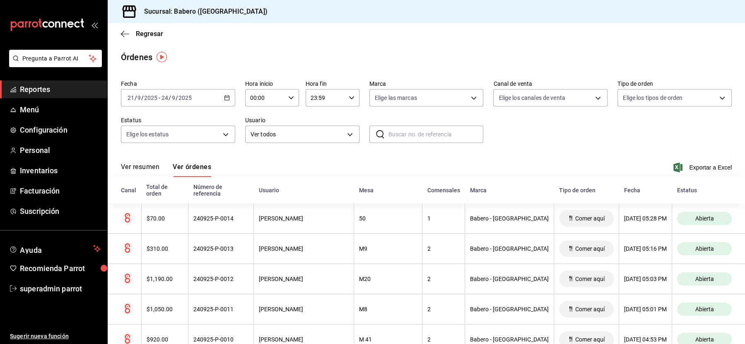
click at [730, 157] on div "Ver resumen Ver órdenes Exportar a Excel" at bounding box center [426, 165] width 611 height 24
click at [720, 169] on span "Exportar a Excel" at bounding box center [703, 167] width 57 height 10
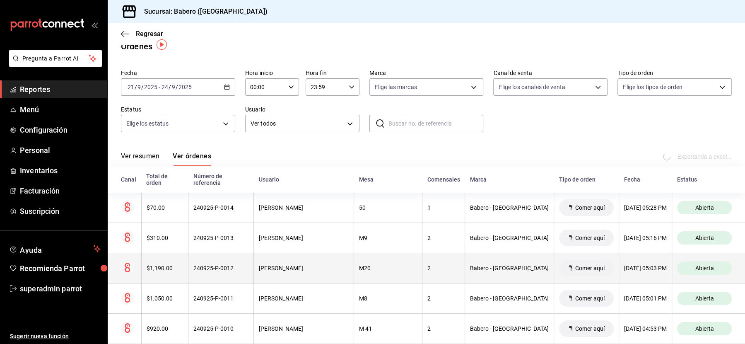
scroll to position [12, 0]
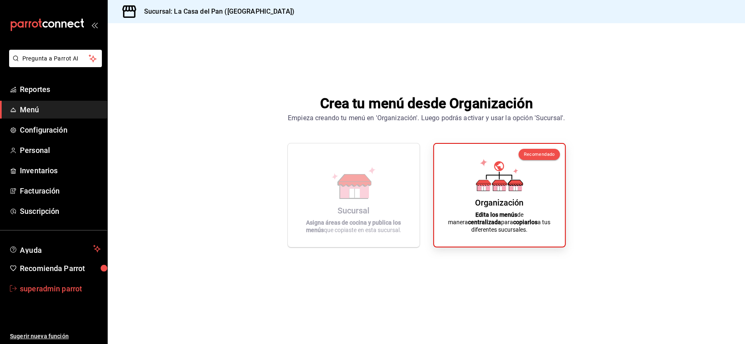
click at [49, 292] on span "superadmin parrot" at bounding box center [60, 288] width 81 height 11
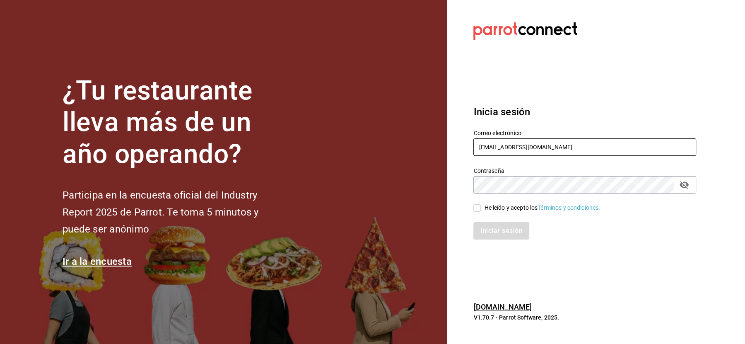
click at [497, 143] on input "[EMAIL_ADDRESS][DOMAIN_NAME]" at bounding box center [584, 146] width 223 height 17
paste input ""[EMAIL_ADDRESS][DOMAIN_NAME] ""
click at [481, 144] on input ""[EMAIL_ADDRESS][DOMAIN_NAME]" at bounding box center [584, 146] width 223 height 17
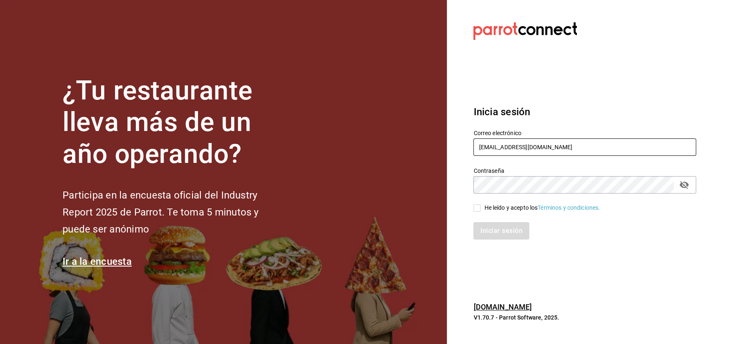
type input "[EMAIL_ADDRESS][DOMAIN_NAME]"
click at [487, 213] on div "Iniciar sesión" at bounding box center [579, 225] width 233 height 27
click at [484, 205] on div "He leído y acepto los Términos y condiciones." at bounding box center [542, 207] width 116 height 9
click at [481, 205] on input "He leído y acepto los Términos y condiciones." at bounding box center [476, 207] width 7 height 7
checkbox input "true"
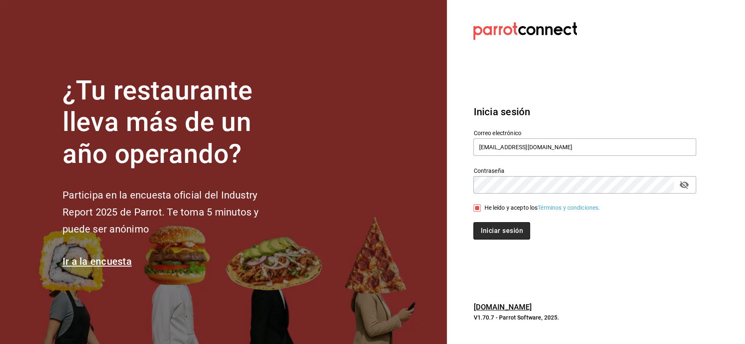
click at [487, 230] on button "Iniciar sesión" at bounding box center [501, 230] width 56 height 17
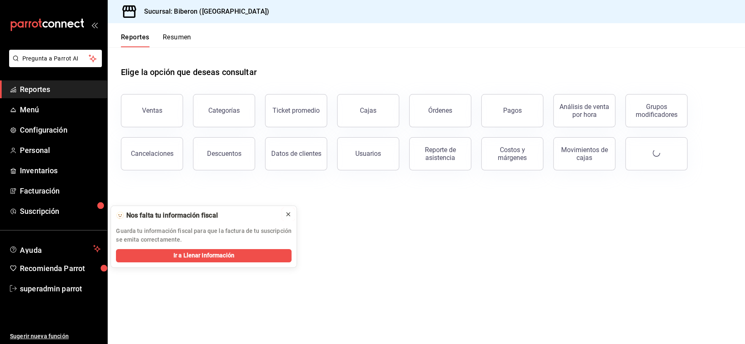
click at [290, 215] on icon at bounding box center [288, 214] width 7 height 7
